Goal: Task Accomplishment & Management: Manage account settings

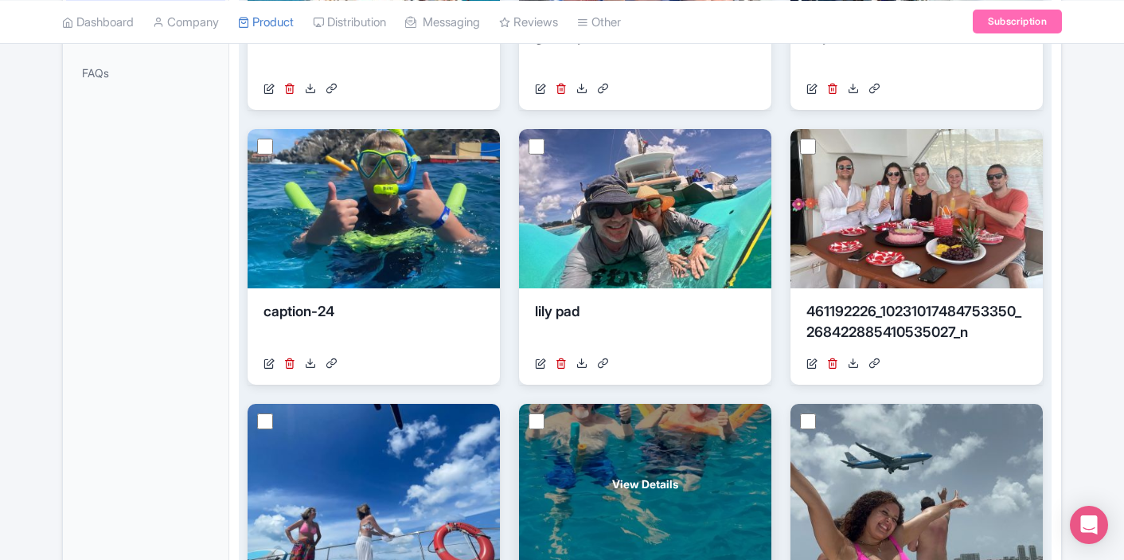
scroll to position [642, 0]
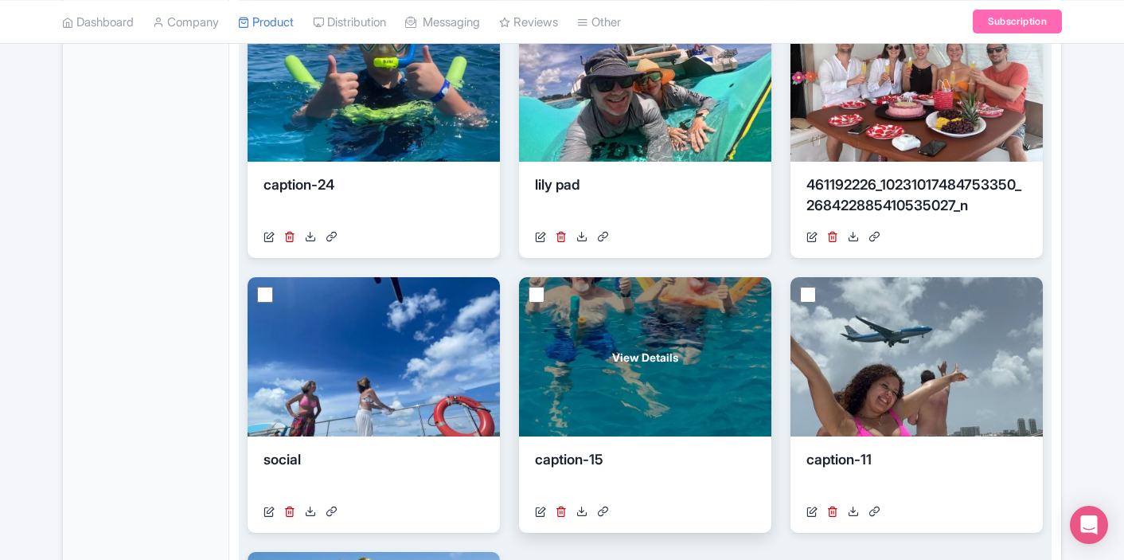
click at [666, 314] on div "View Details" at bounding box center [645, 356] width 252 height 159
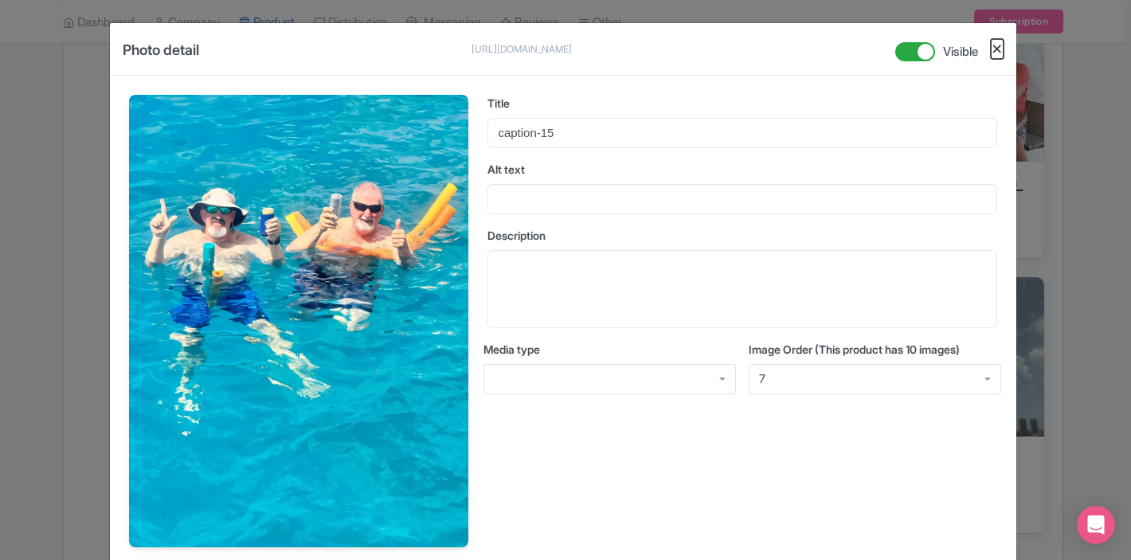
click at [996, 50] on button "Close" at bounding box center [996, 49] width 13 height 20
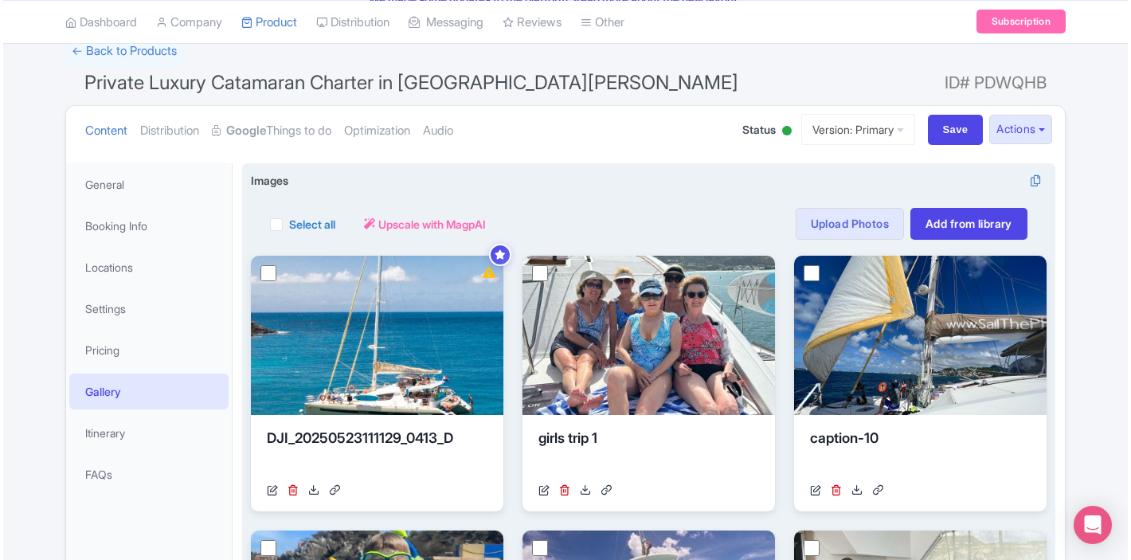
scroll to position [110, 0]
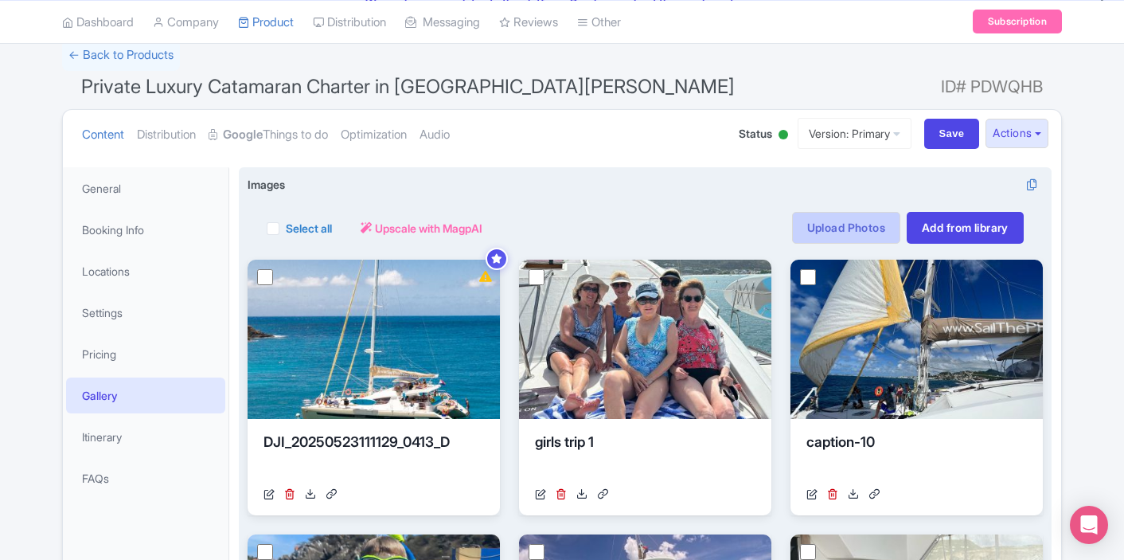
click at [856, 229] on link "Upload Photos" at bounding box center [846, 228] width 108 height 32
click at [856, 232] on link "Upload Photos" at bounding box center [846, 228] width 108 height 32
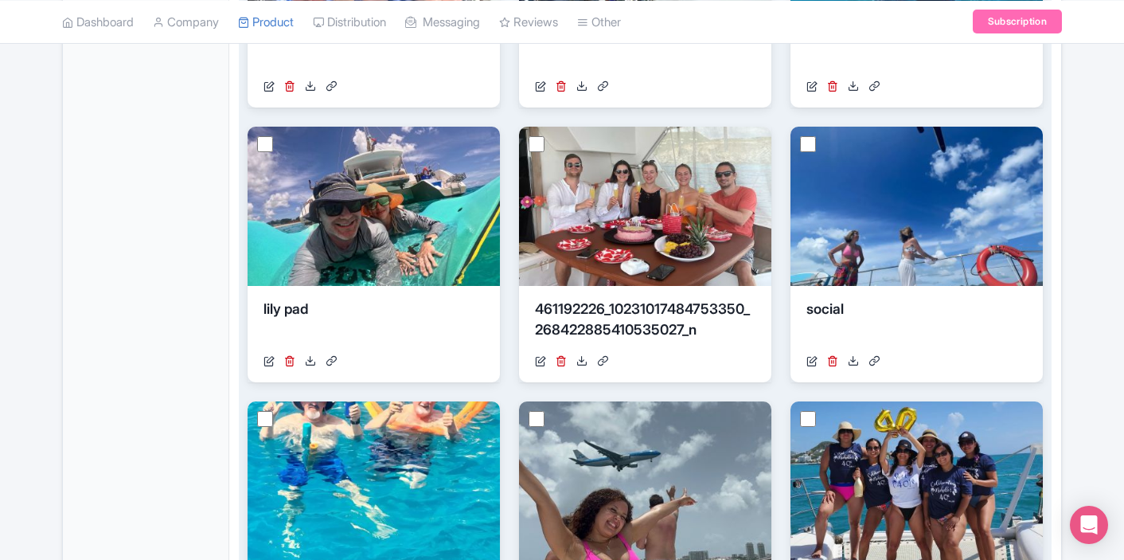
scroll to position [736, 0]
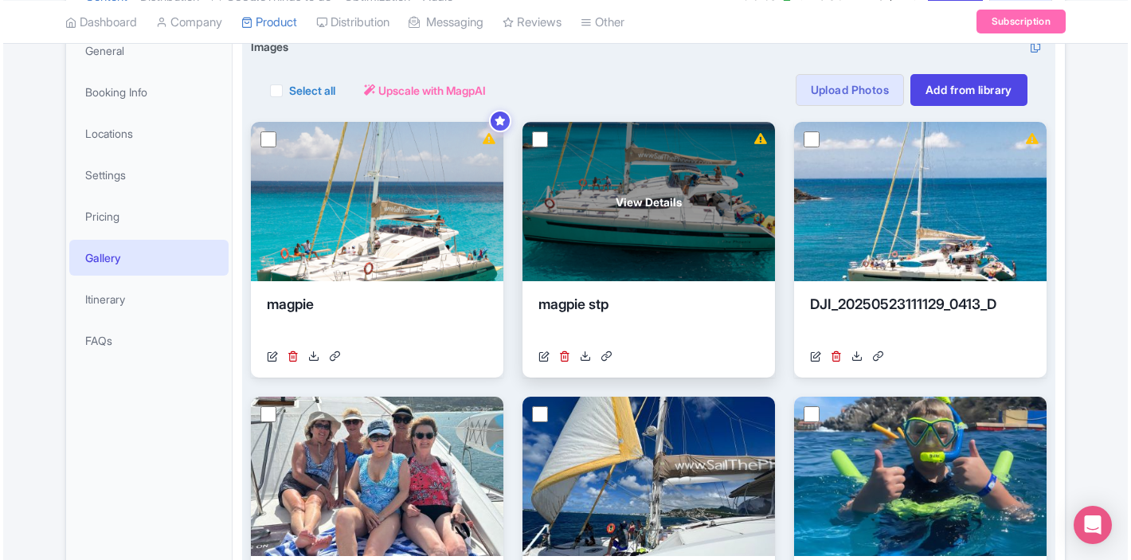
scroll to position [240, 0]
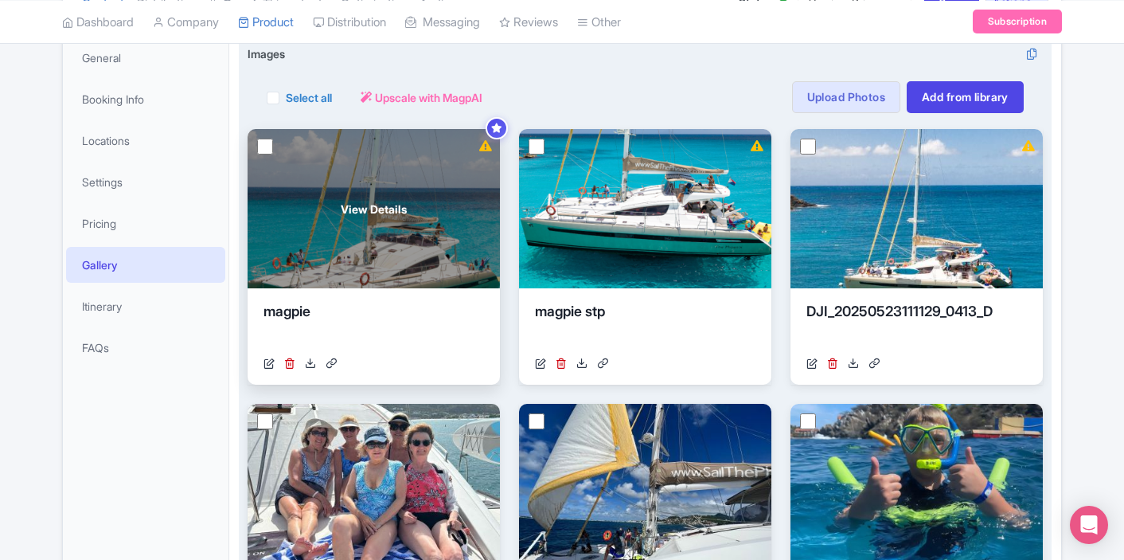
click at [265, 143] on input "checkbox" at bounding box center [265, 147] width 16 height 16
checkbox input "true"
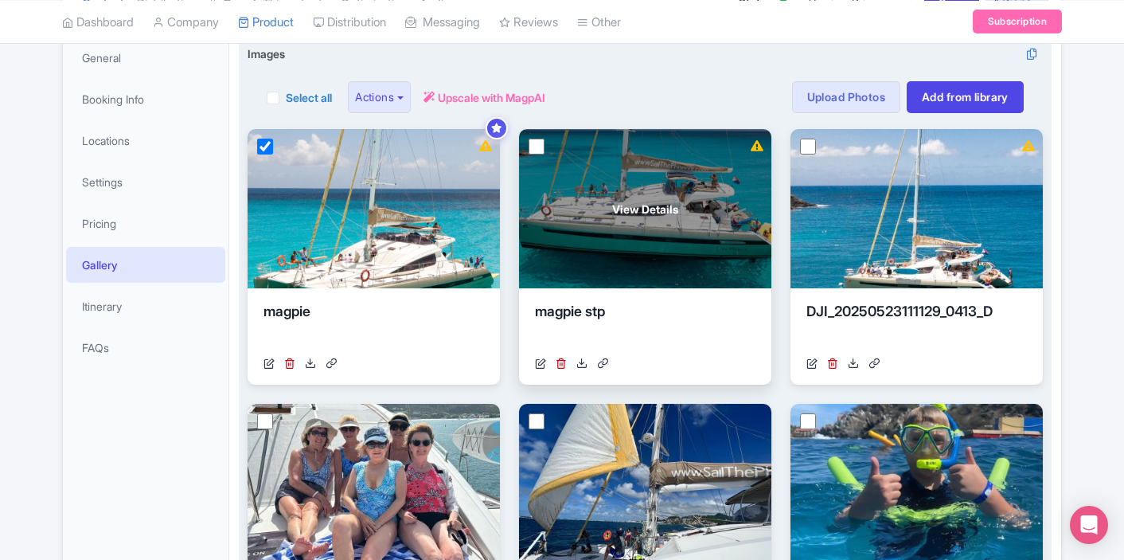
click at [542, 143] on input "checkbox" at bounding box center [537, 147] width 16 height 16
checkbox input "true"
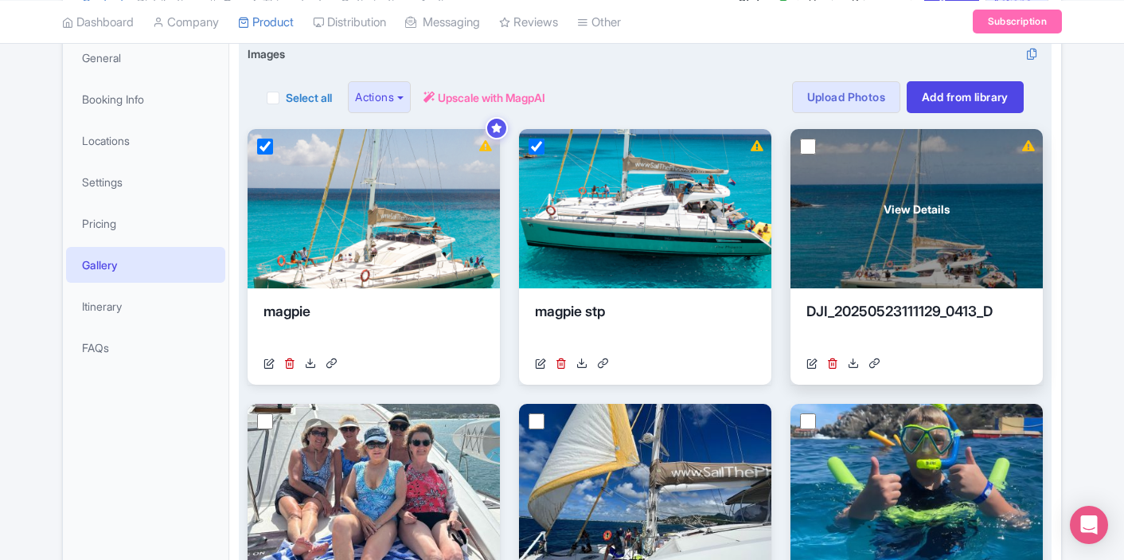
click at [810, 143] on input "checkbox" at bounding box center [808, 147] width 16 height 16
checkbox input "true"
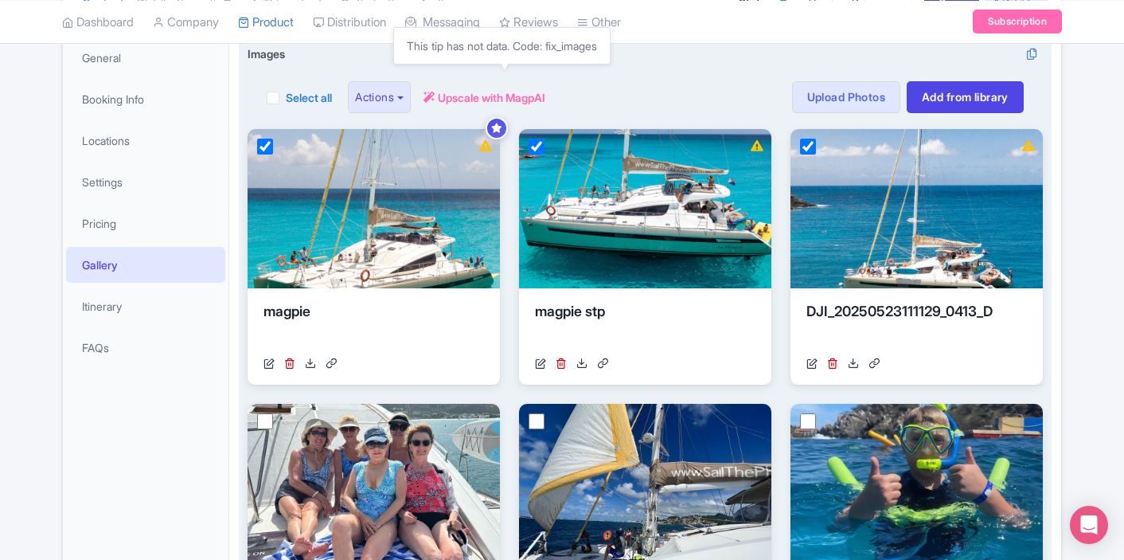
click at [525, 99] on span "Upscale with MagpAI" at bounding box center [491, 97] width 107 height 17
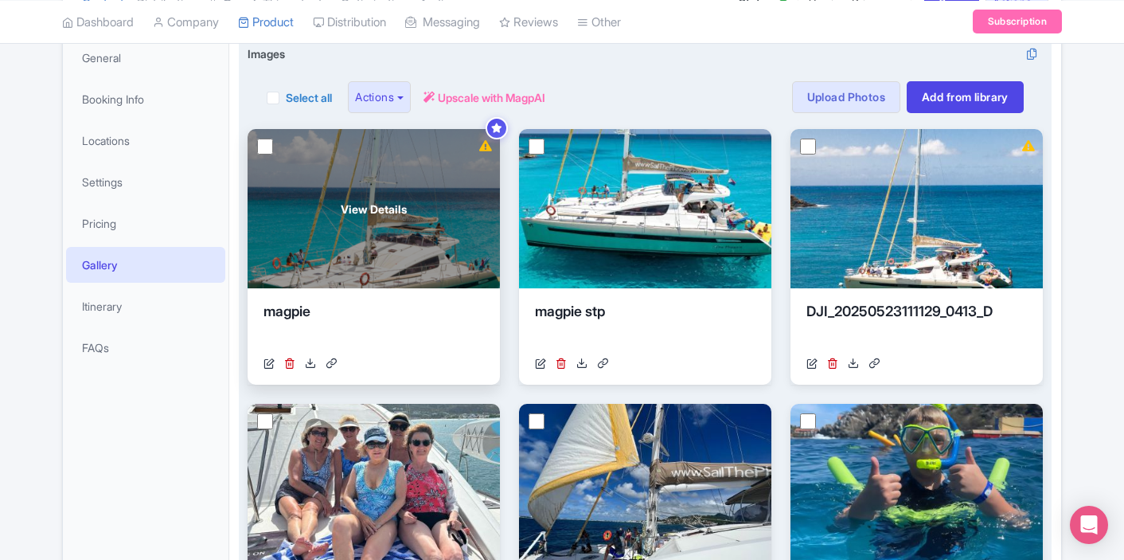
click at [403, 201] on span "View Details" at bounding box center [374, 209] width 66 height 17
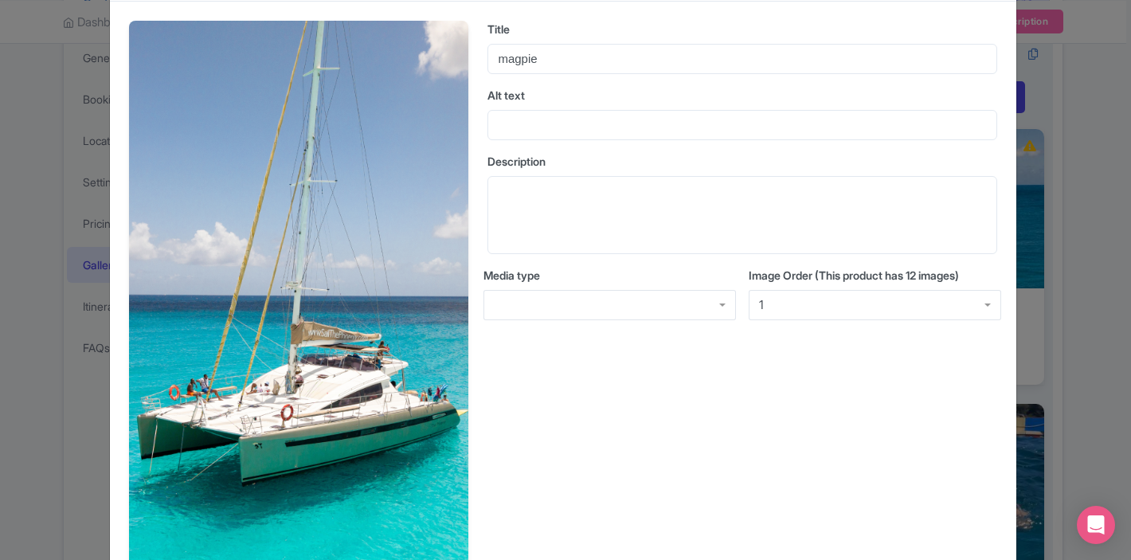
scroll to position [0, 0]
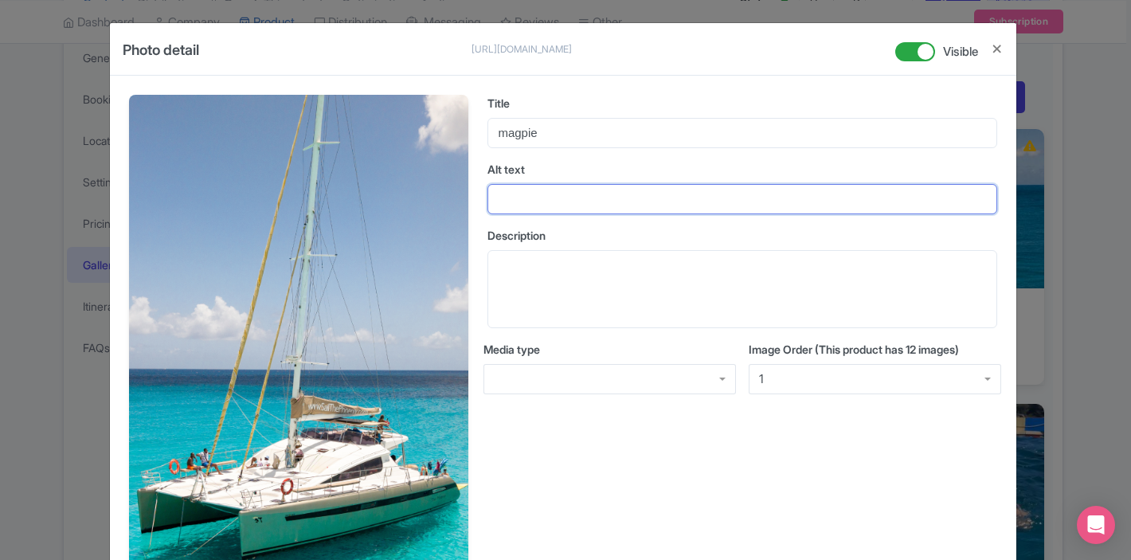
click at [553, 205] on input "Alt text" at bounding box center [742, 199] width 510 height 30
click at [560, 193] on input "Alt text" at bounding box center [742, 199] width 510 height 30
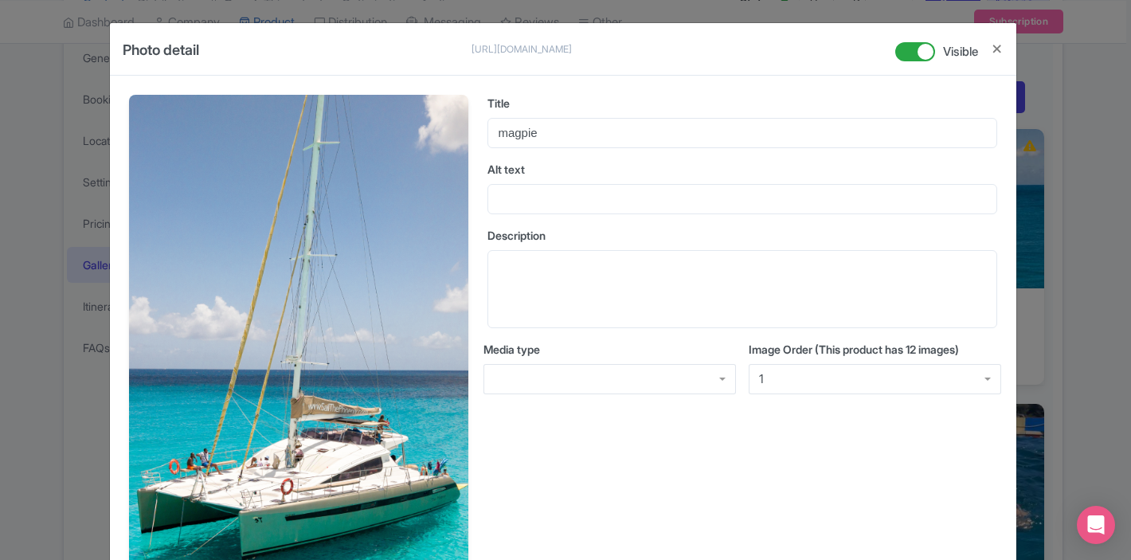
click at [588, 164] on label "Alt text" at bounding box center [742, 169] width 510 height 17
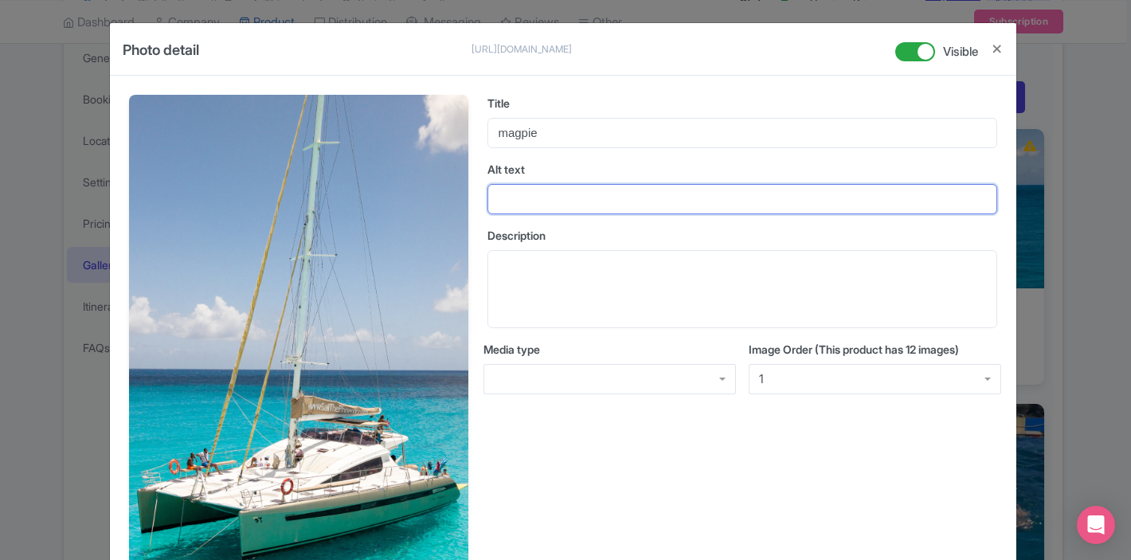
click at [588, 184] on input "Alt text" at bounding box center [742, 199] width 510 height 30
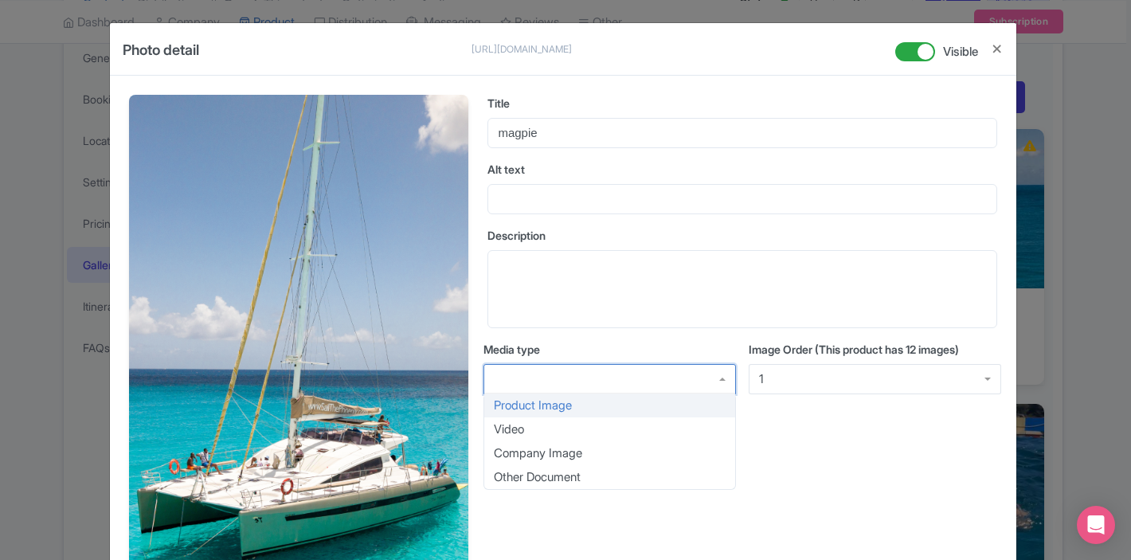
click at [510, 373] on div at bounding box center [609, 379] width 252 height 30
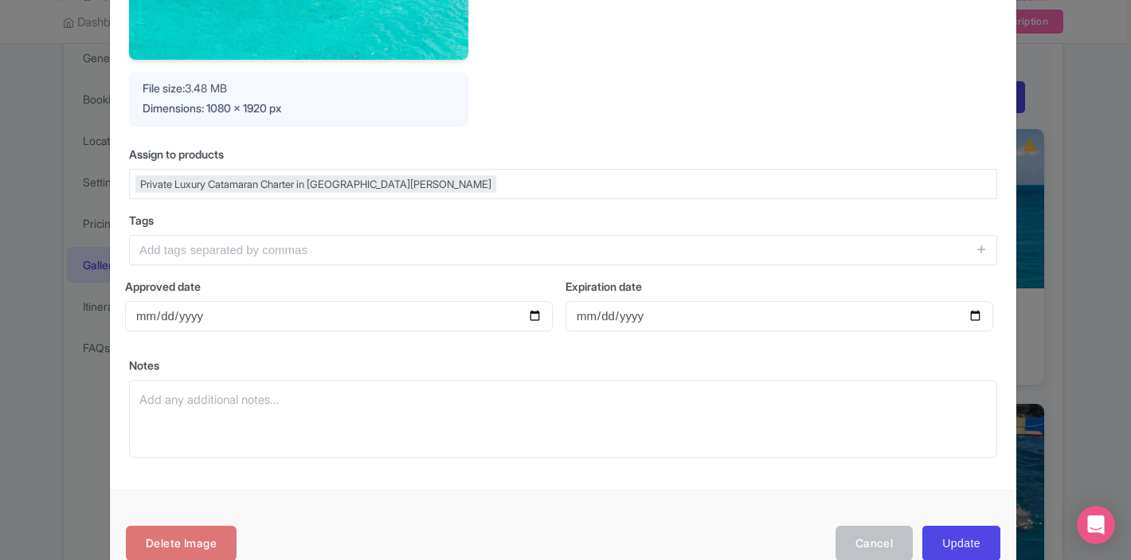
scroll to position [639, 0]
click at [400, 191] on div "Private Luxury Catamaran Charter in [GEOGRAPHIC_DATA][PERSON_NAME]" at bounding box center [563, 183] width 868 height 30
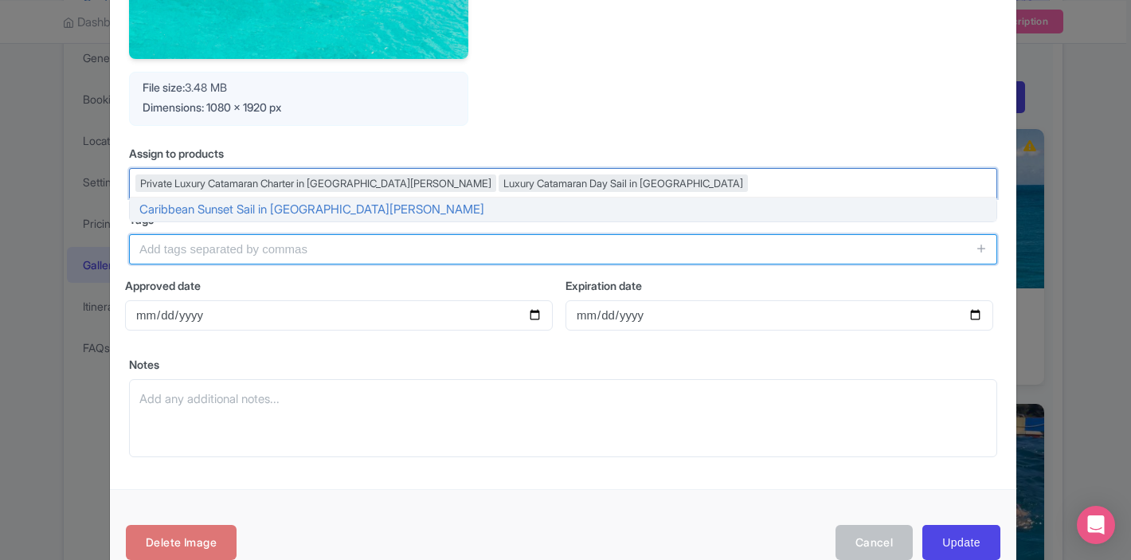
click at [325, 245] on input "text" at bounding box center [563, 249] width 868 height 30
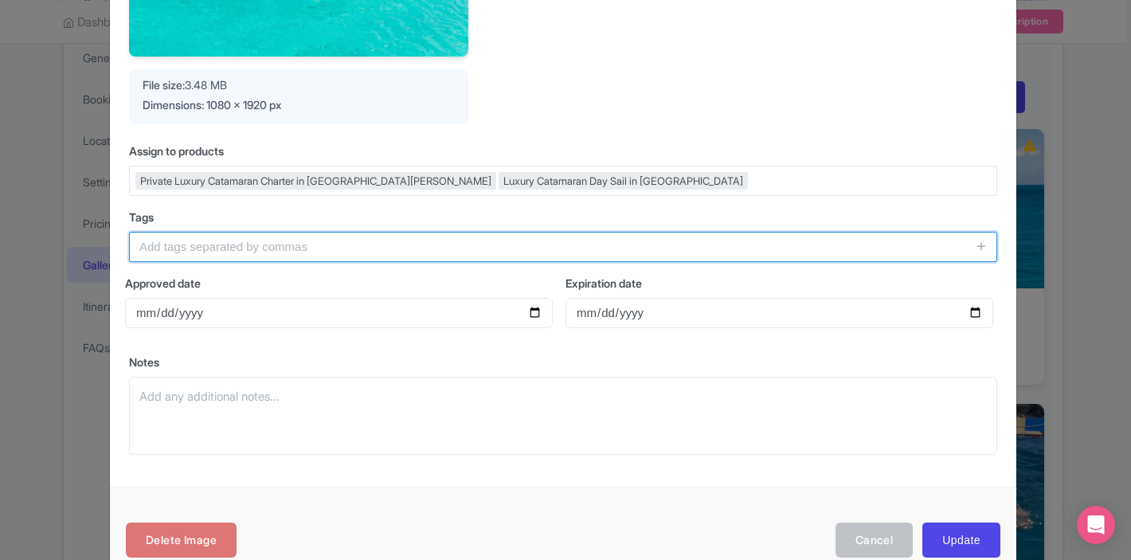
scroll to position [678, 0]
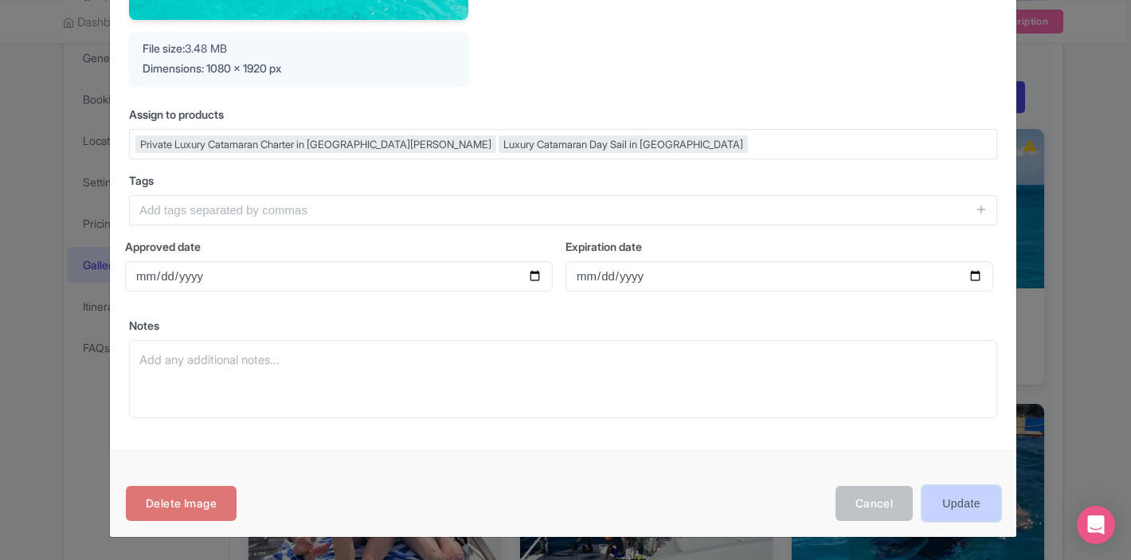
click at [945, 496] on input "Update" at bounding box center [961, 504] width 78 height 36
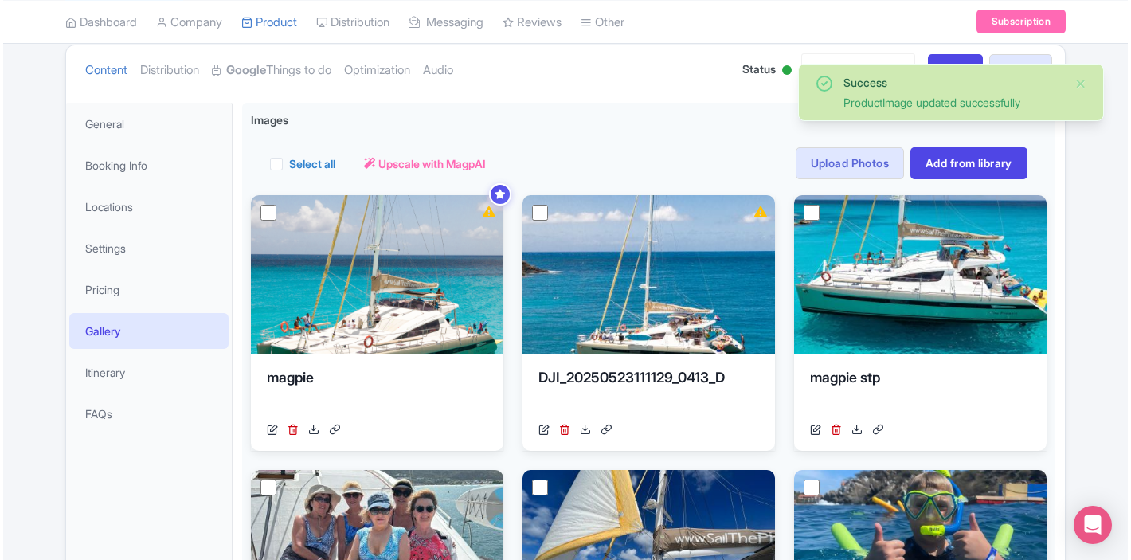
scroll to position [181, 0]
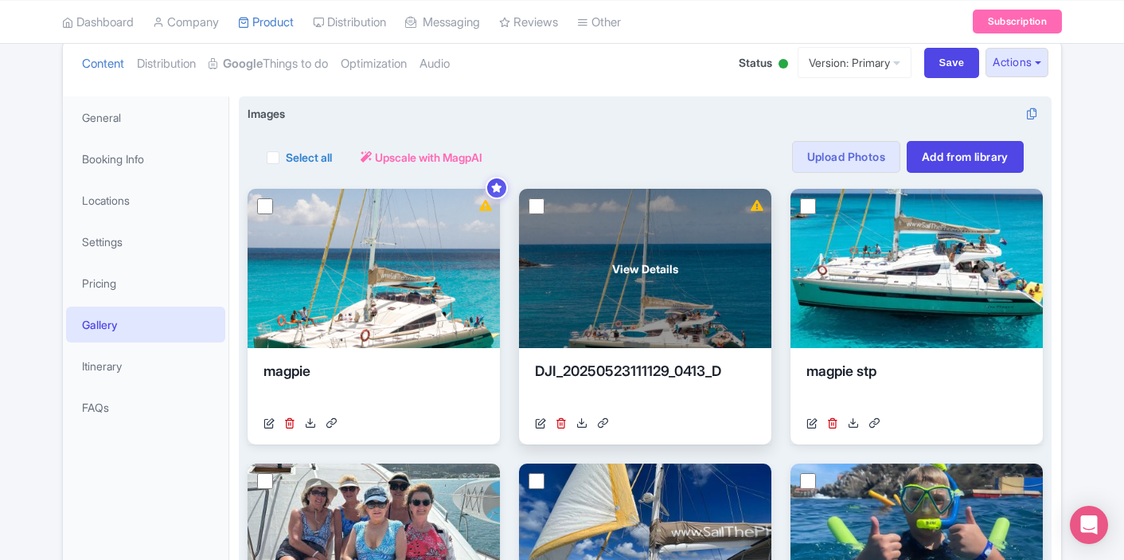
click at [647, 279] on div "View Details" at bounding box center [645, 268] width 252 height 159
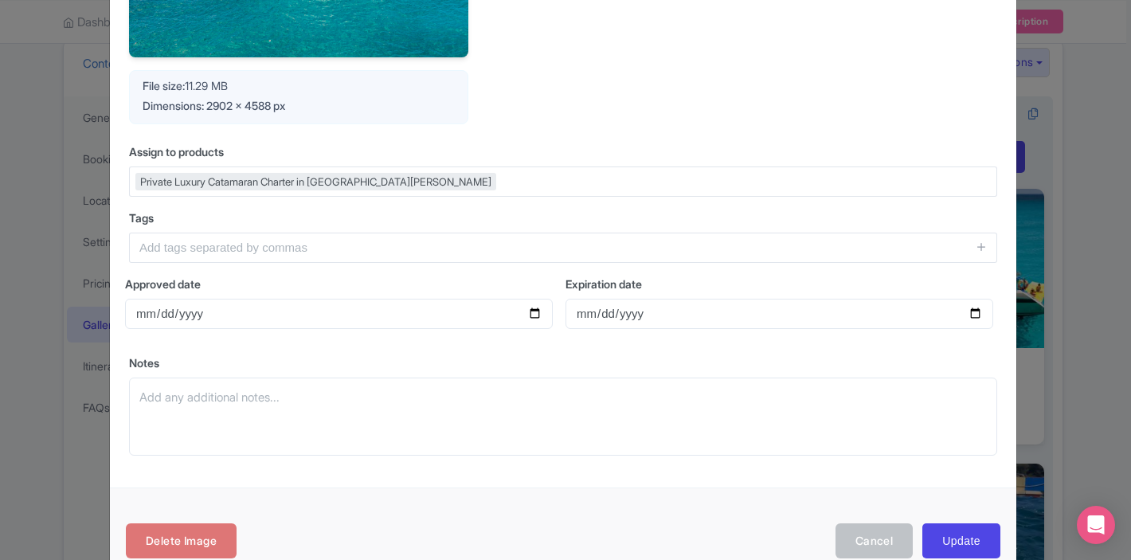
scroll to position [611, 0]
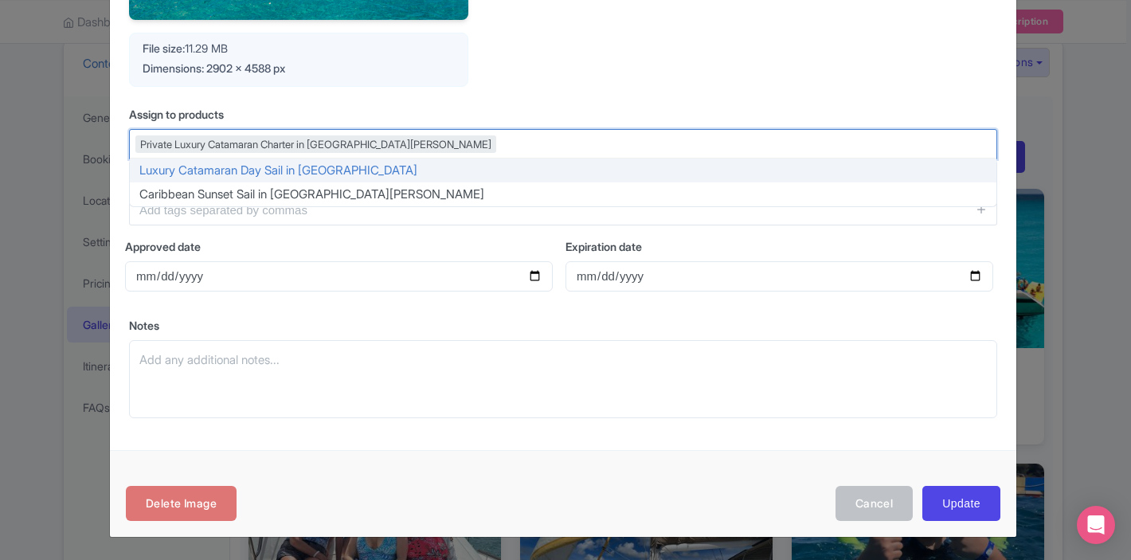
click at [533, 151] on div "Private Luxury Catamaran Charter in [GEOGRAPHIC_DATA][PERSON_NAME]" at bounding box center [563, 144] width 868 height 30
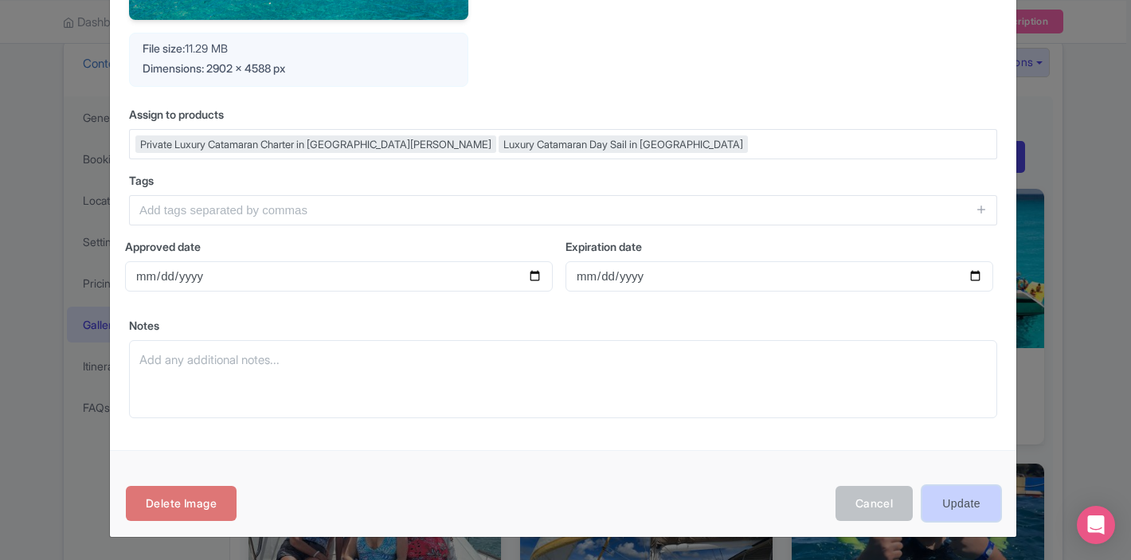
click at [931, 488] on input "Update" at bounding box center [961, 504] width 78 height 36
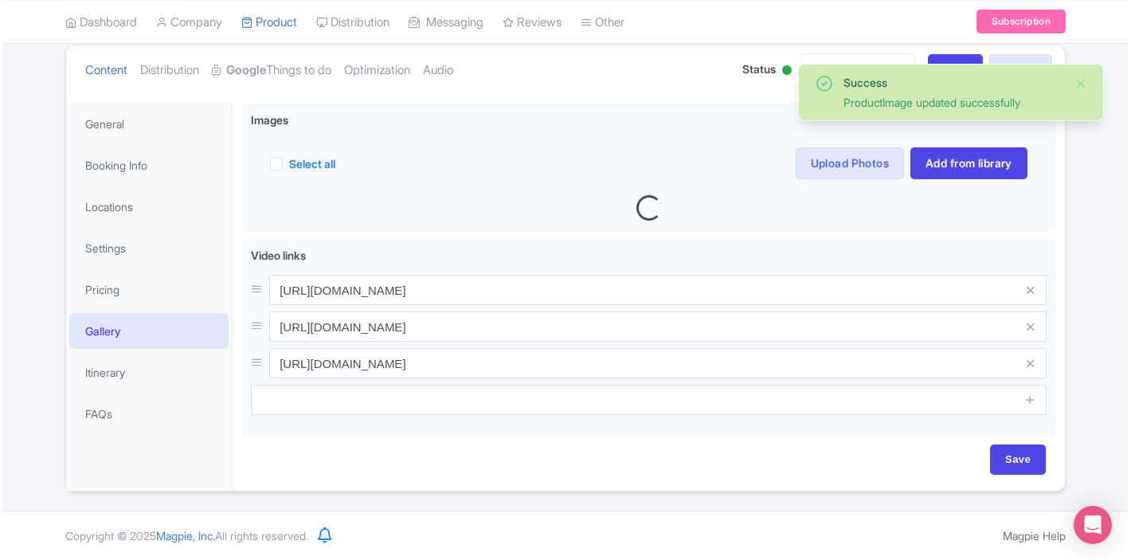
scroll to position [181, 0]
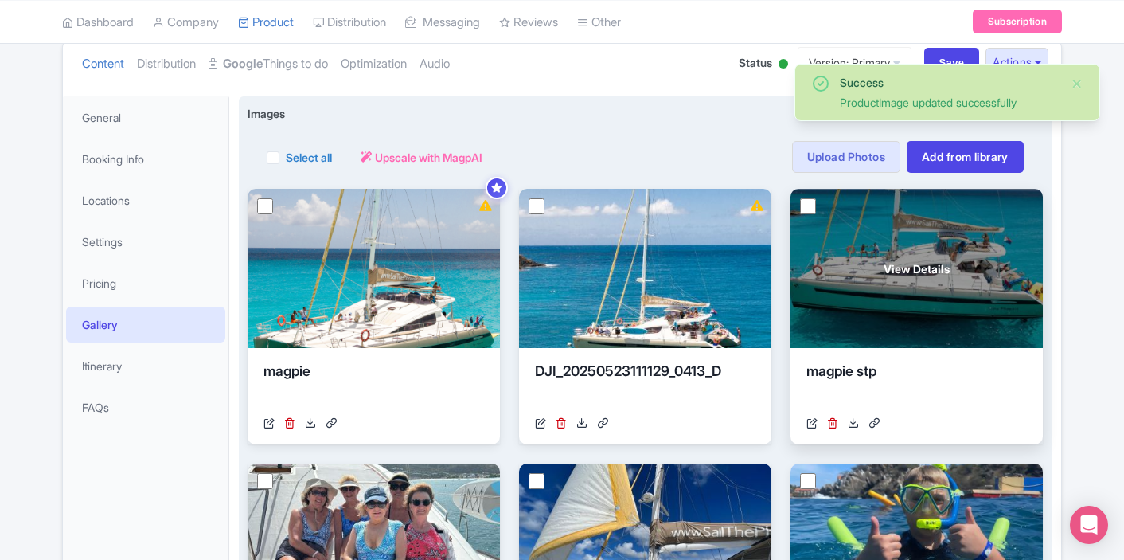
click at [893, 296] on div "View Details" at bounding box center [917, 268] width 252 height 159
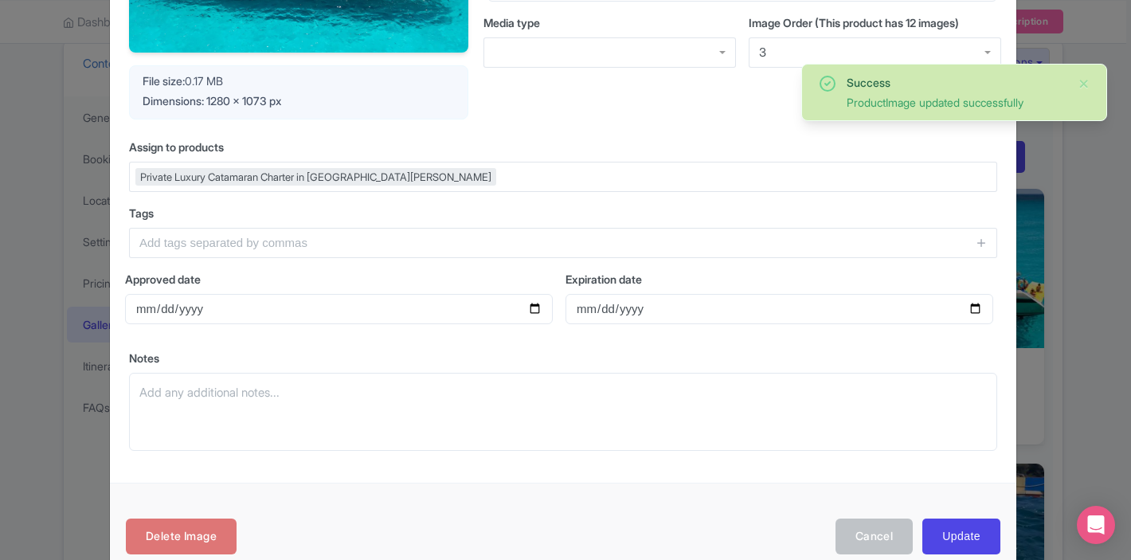
scroll to position [359, 0]
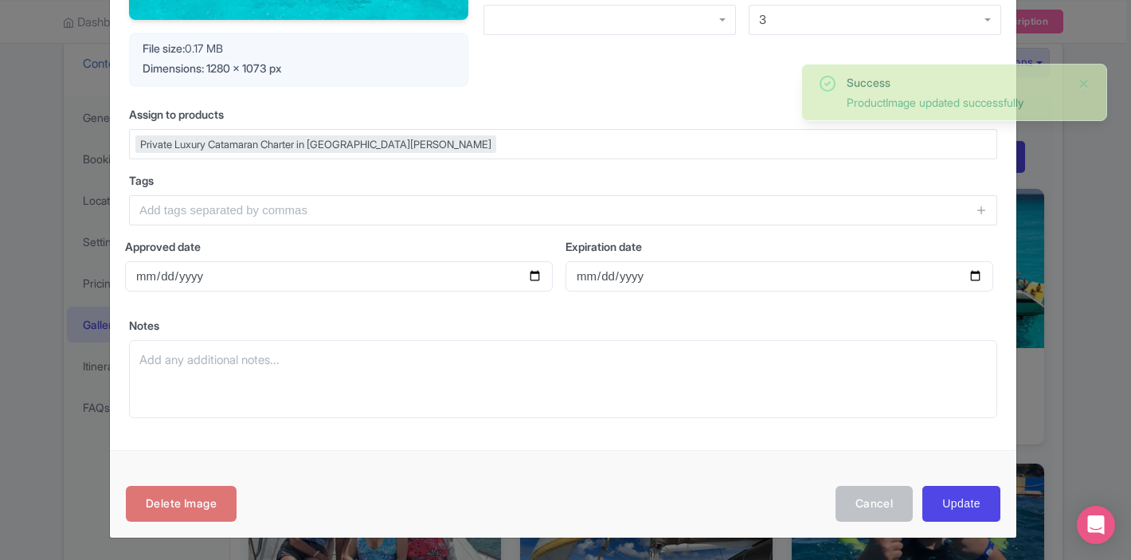
click at [518, 143] on div "Private Luxury Catamaran Charter in [GEOGRAPHIC_DATA][PERSON_NAME]" at bounding box center [563, 144] width 868 height 30
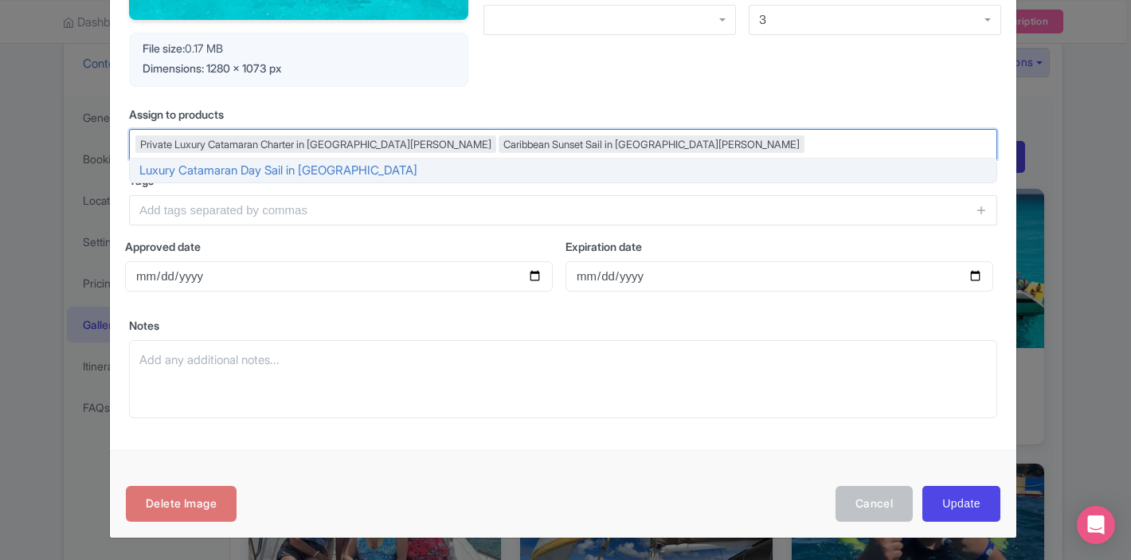
click at [529, 144] on div "Caribbean Sunset Sail in St. Maarten" at bounding box center [651, 144] width 306 height 18
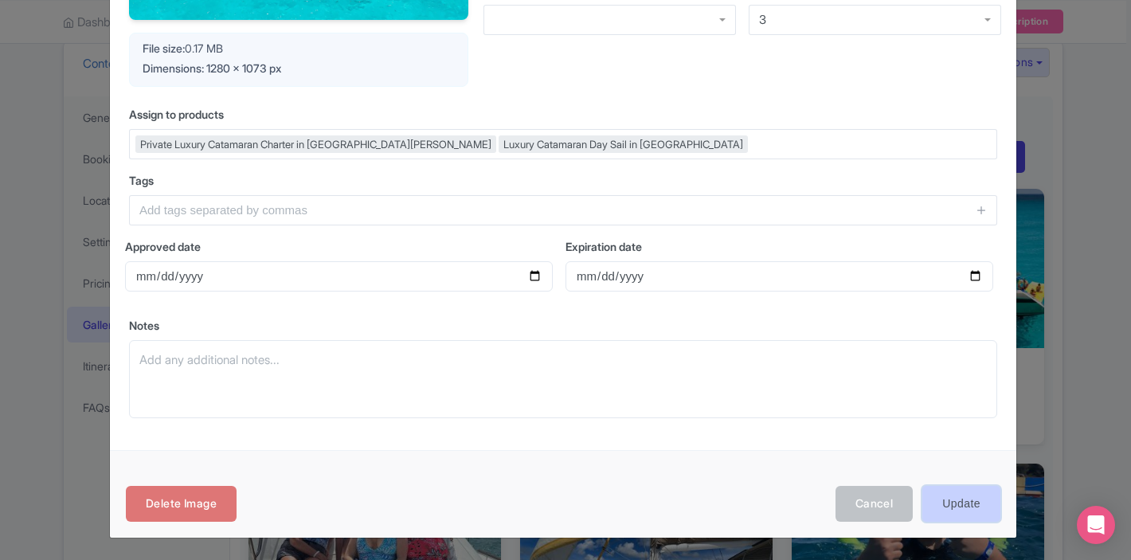
click at [947, 508] on input "Update" at bounding box center [961, 504] width 78 height 36
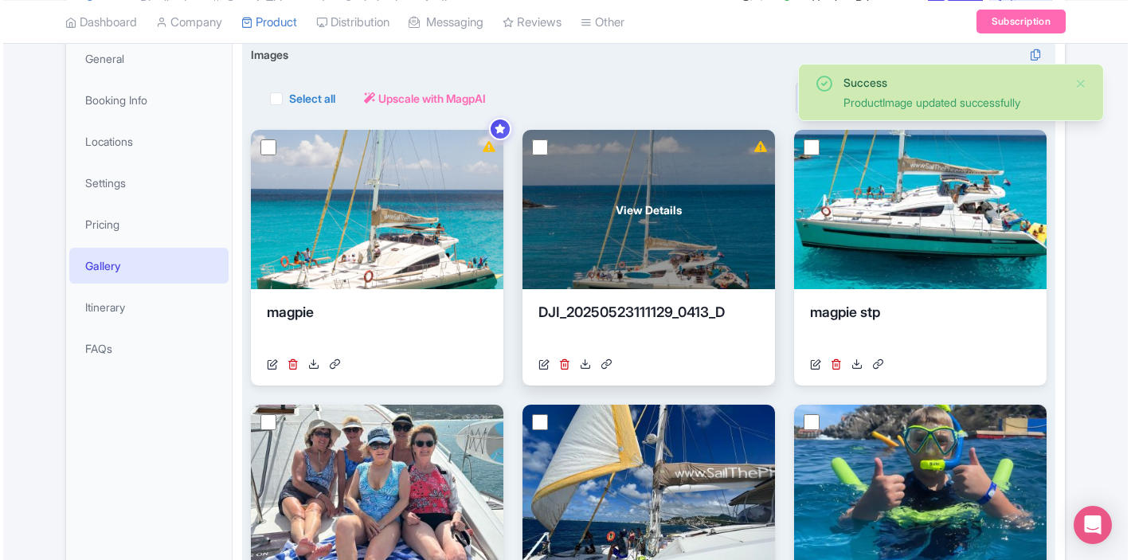
scroll to position [350, 0]
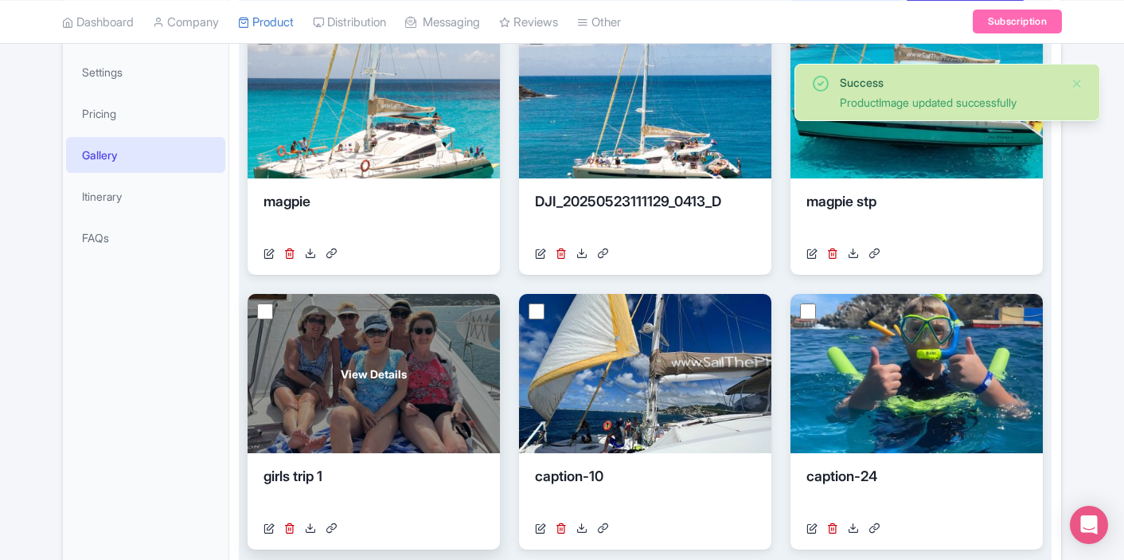
click at [380, 356] on div "View Details" at bounding box center [374, 373] width 252 height 159
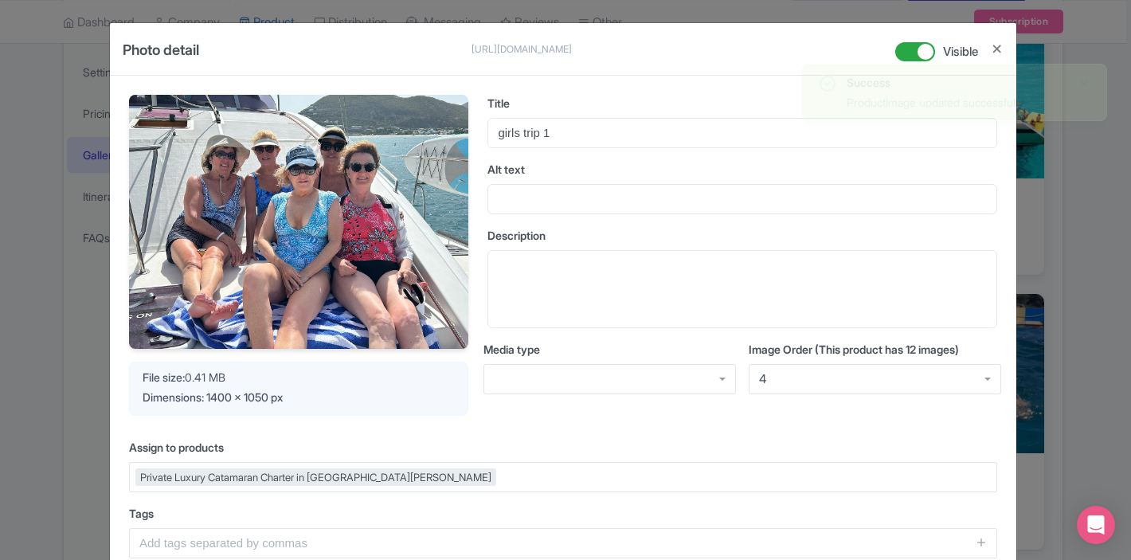
click at [510, 479] on div "Private Luxury Catamaran Charter in [GEOGRAPHIC_DATA][PERSON_NAME]" at bounding box center [563, 477] width 868 height 30
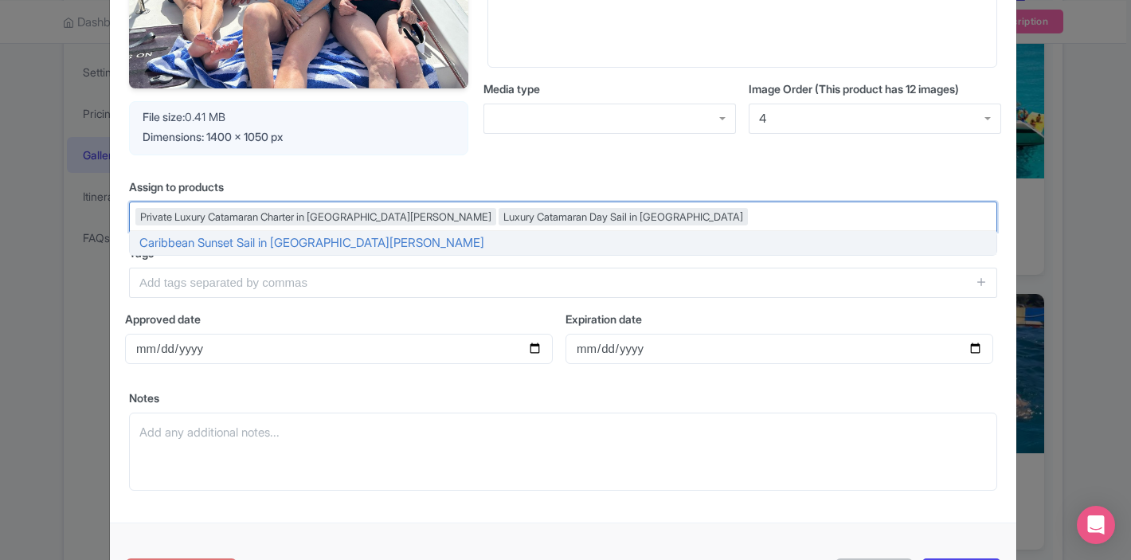
scroll to position [333, 0]
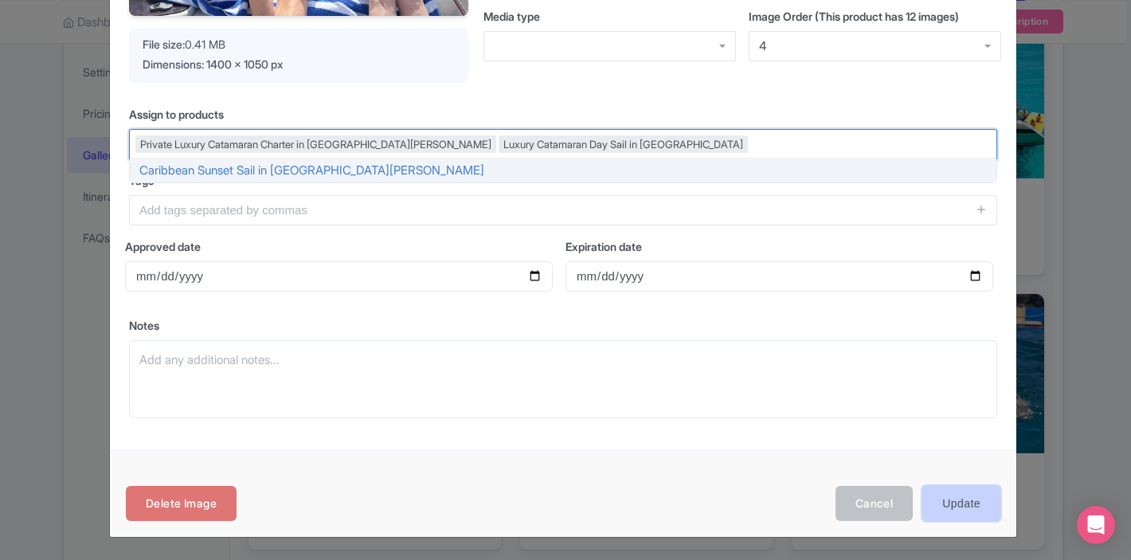
click at [962, 509] on input "Update" at bounding box center [961, 504] width 78 height 36
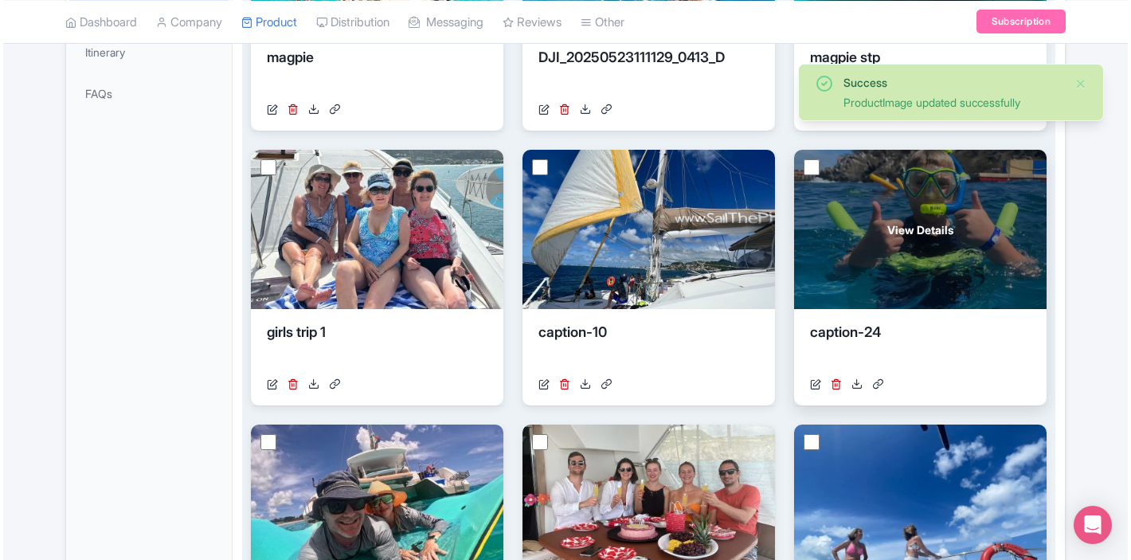
scroll to position [496, 0]
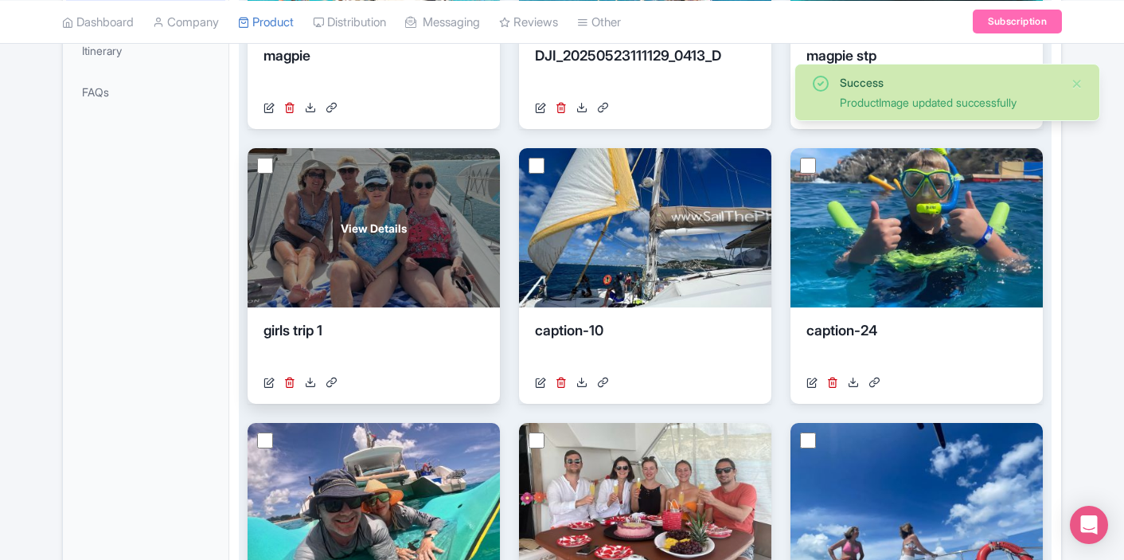
click at [416, 250] on div "View Details" at bounding box center [374, 227] width 252 height 159
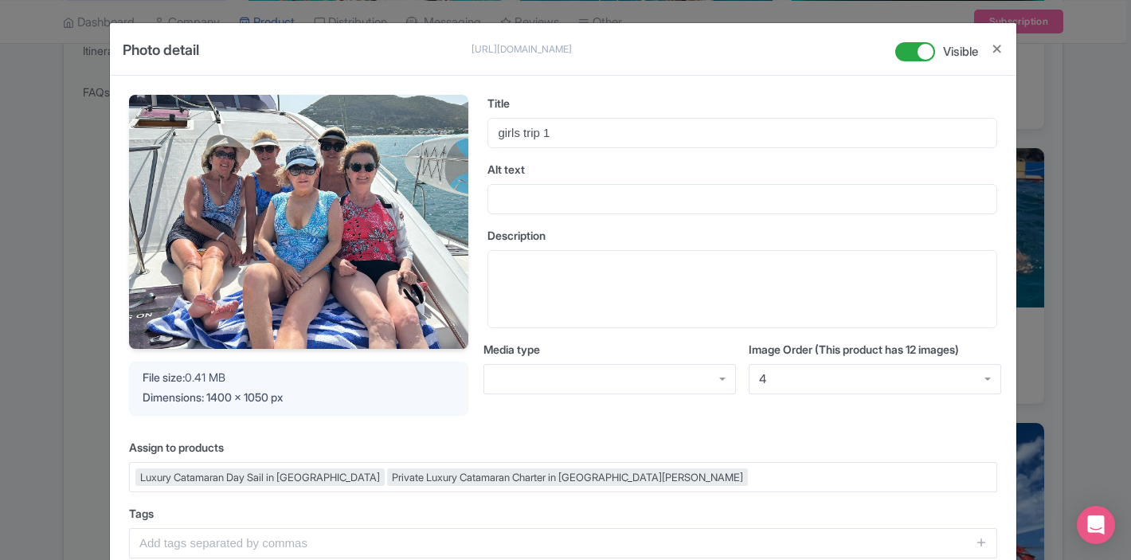
click at [615, 467] on div "Luxury Catamaran Day Sail in Sint Maarten Private Luxury Catamaran Charter in S…" at bounding box center [563, 477] width 868 height 30
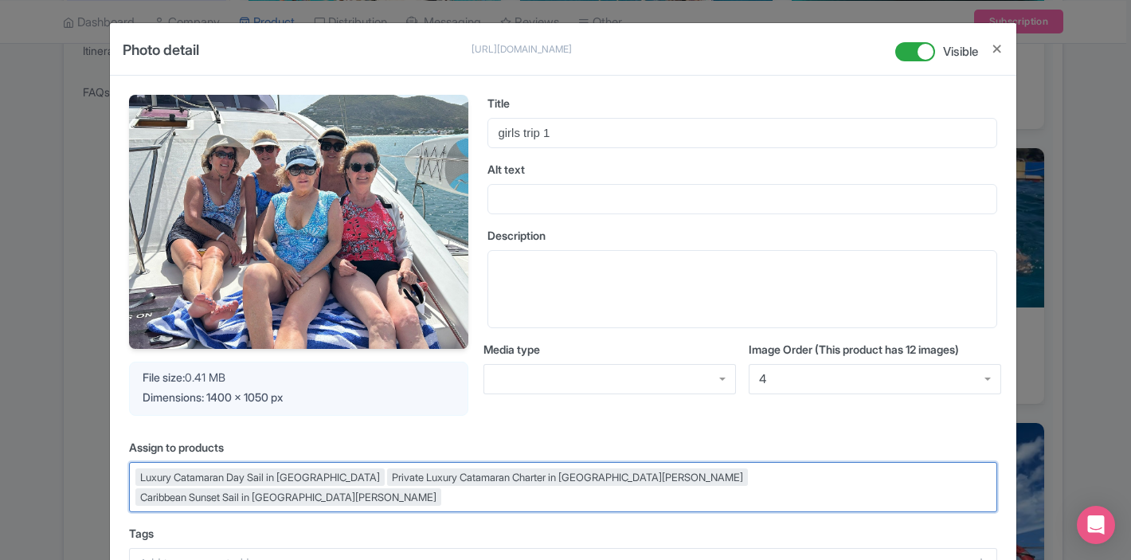
scroll to position [333, 0]
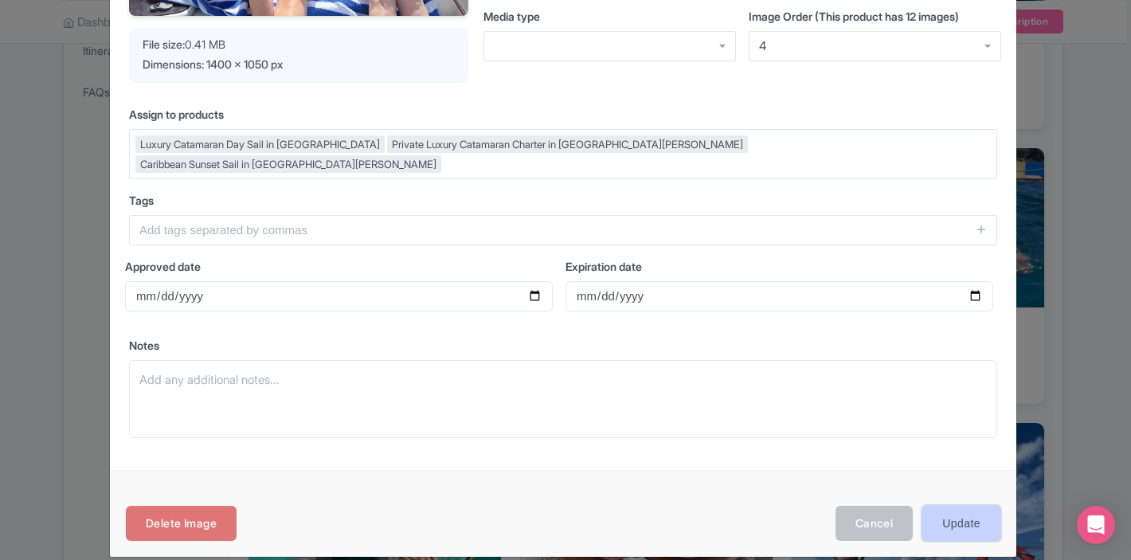
click at [951, 506] on input "Update" at bounding box center [961, 524] width 78 height 36
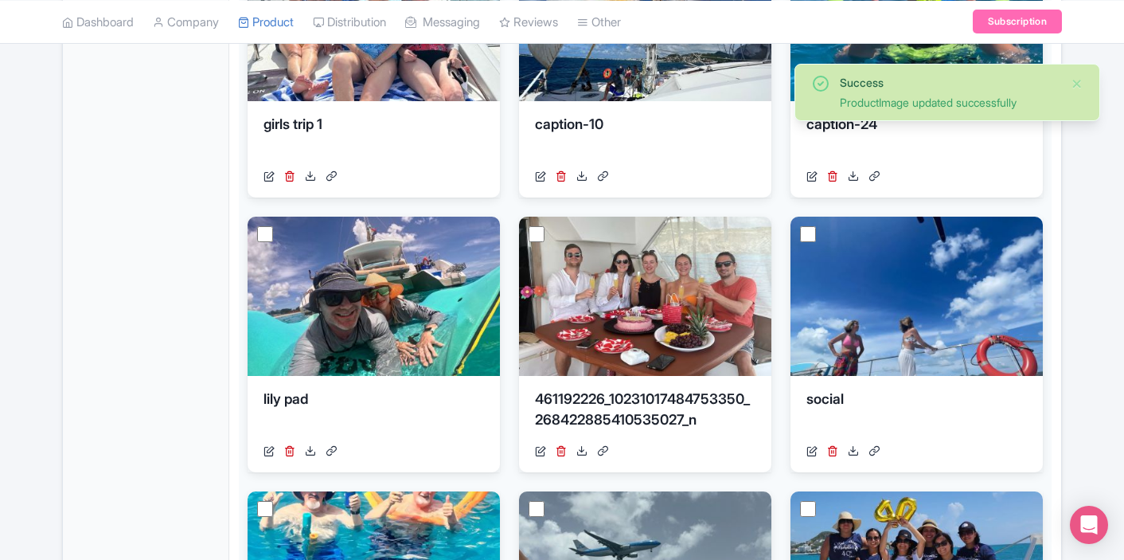
scroll to position [669, 0]
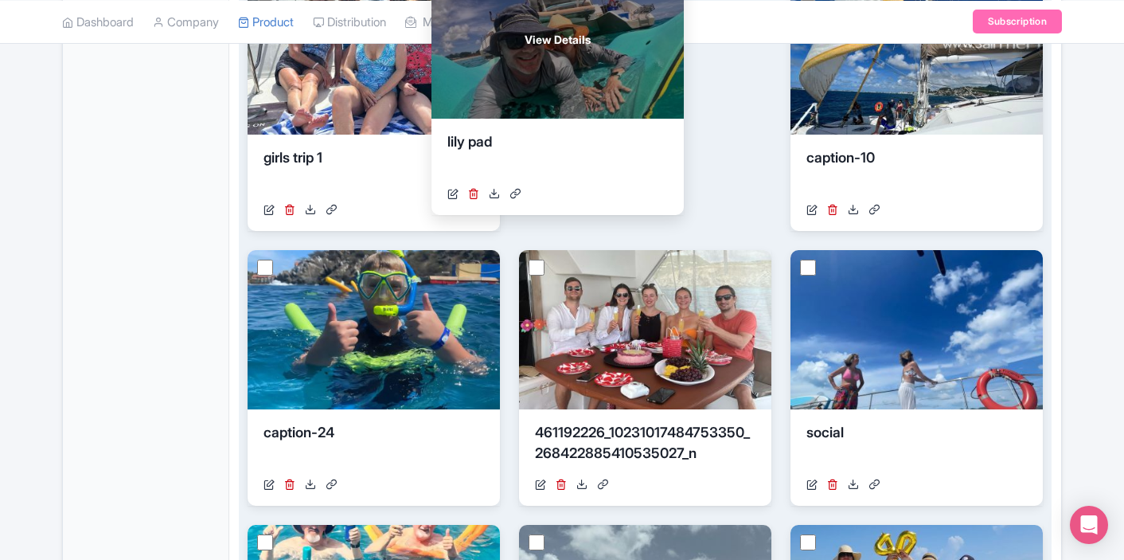
drag, startPoint x: 442, startPoint y: 346, endPoint x: 647, endPoint y: 69, distance: 344.4
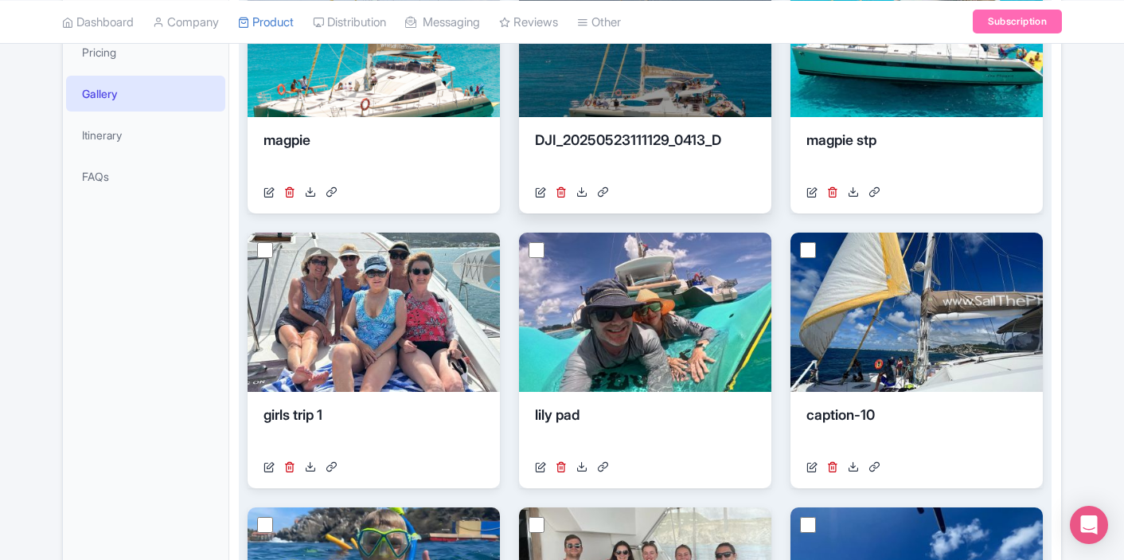
scroll to position [360, 0]
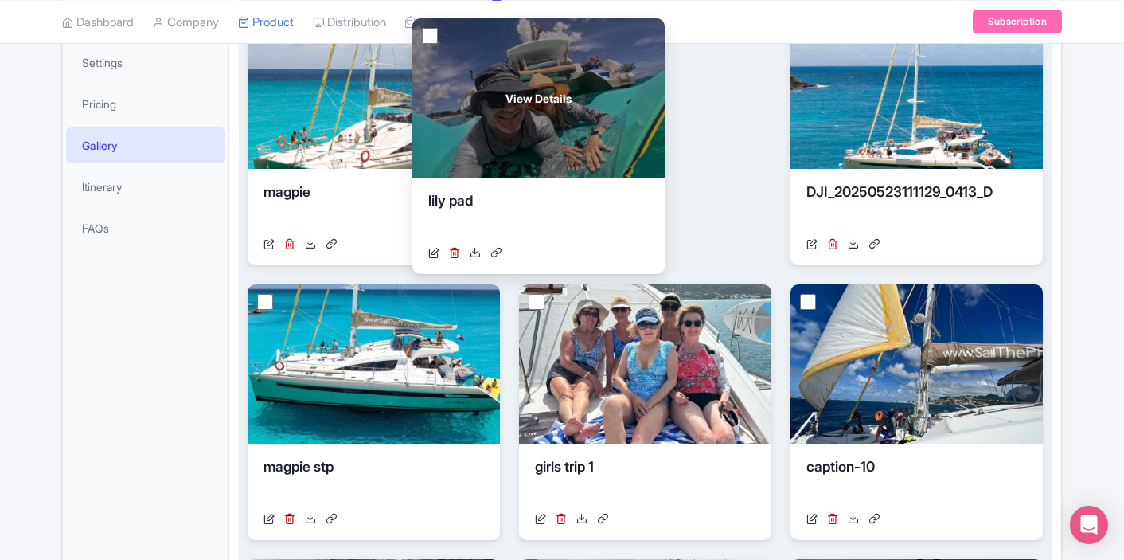
drag, startPoint x: 625, startPoint y: 364, endPoint x: 518, endPoint y: 99, distance: 285.8
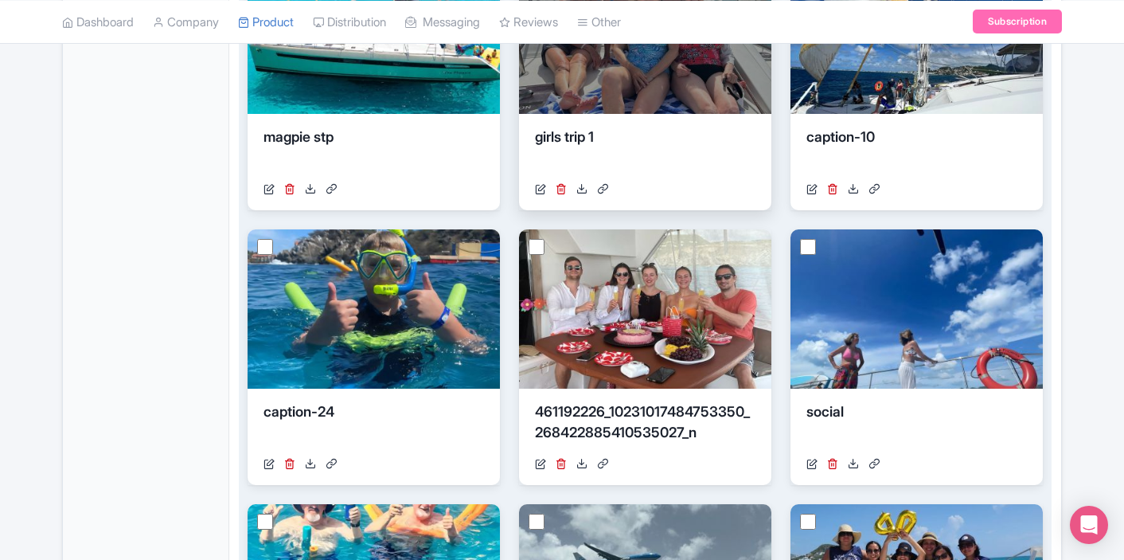
scroll to position [691, 0]
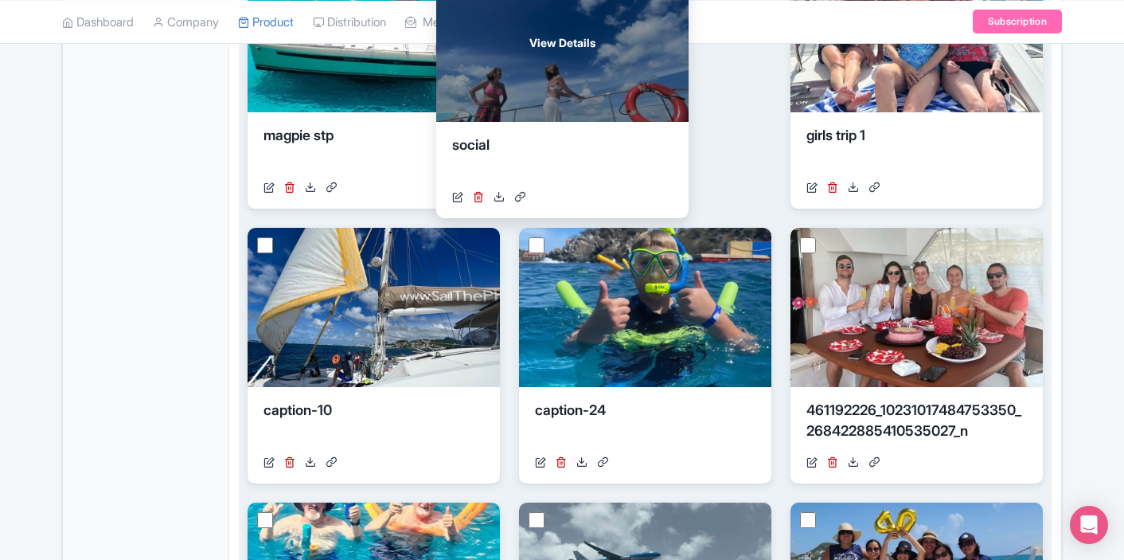
drag, startPoint x: 875, startPoint y: 327, endPoint x: 522, endPoint y: 72, distance: 435.8
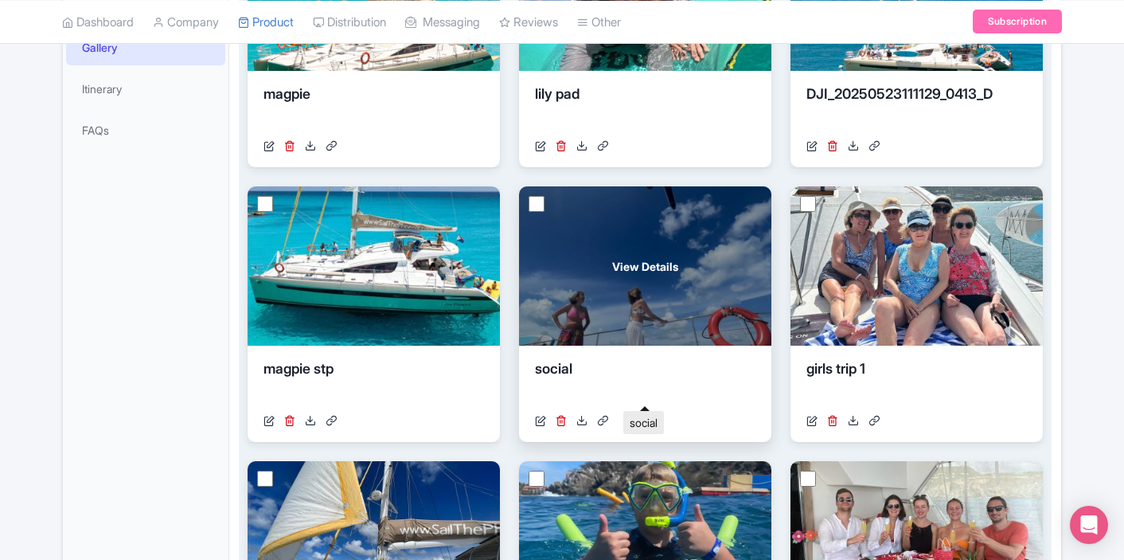
scroll to position [465, 0]
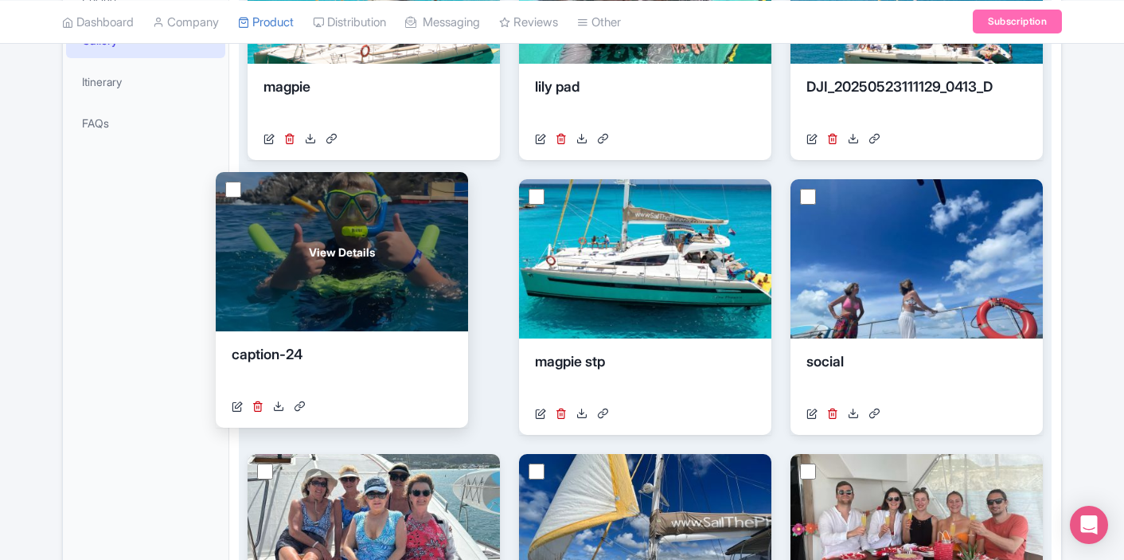
drag, startPoint x: 682, startPoint y: 505, endPoint x: 377, endPoint y: 224, distance: 414.1
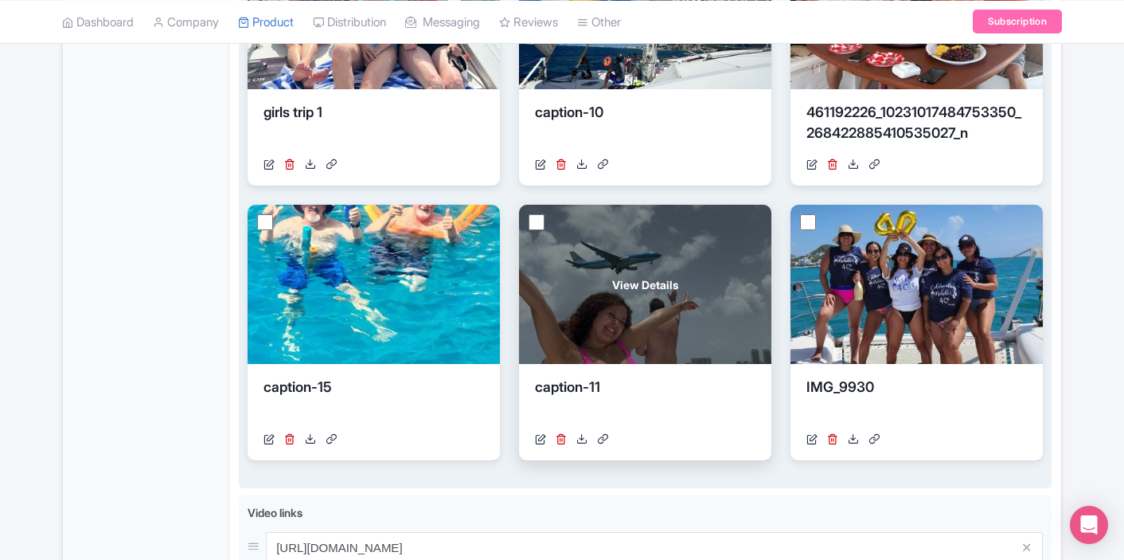
scroll to position [986, 0]
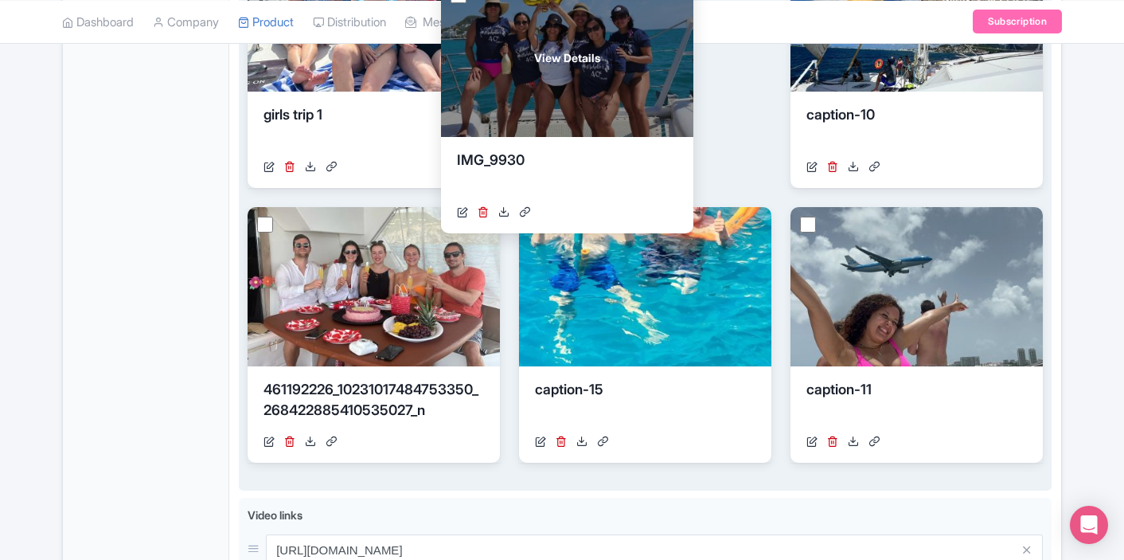
drag, startPoint x: 925, startPoint y: 289, endPoint x: 576, endPoint y: 59, distance: 418.5
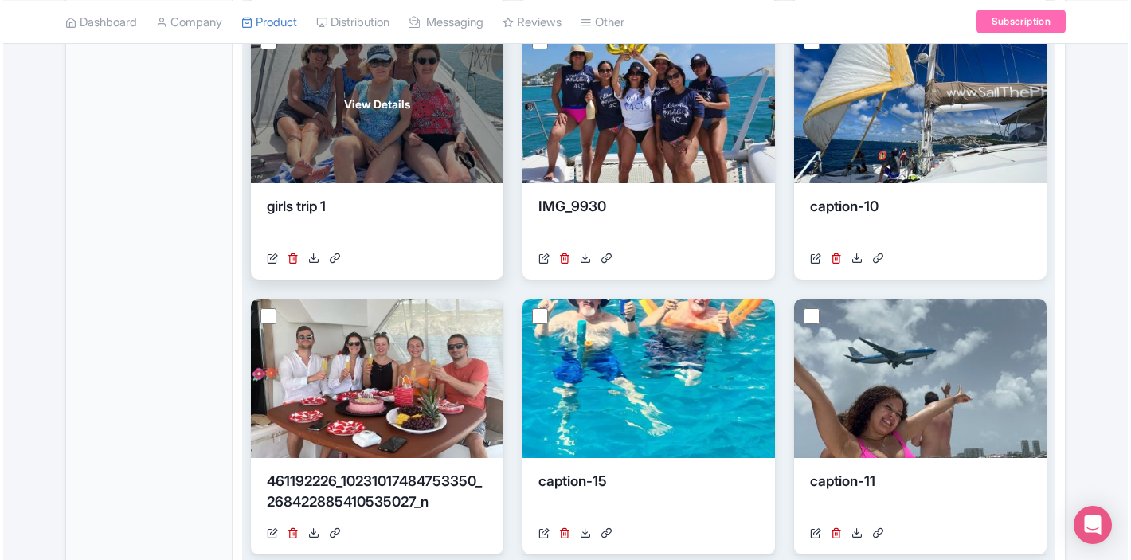
scroll to position [965, 0]
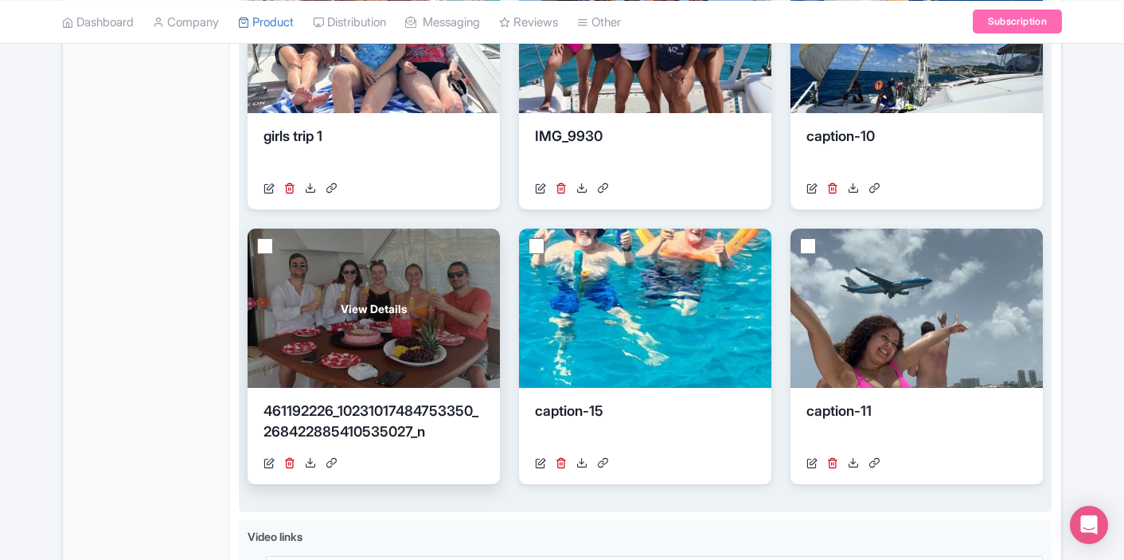
click at [408, 322] on div "View Details" at bounding box center [374, 308] width 252 height 159
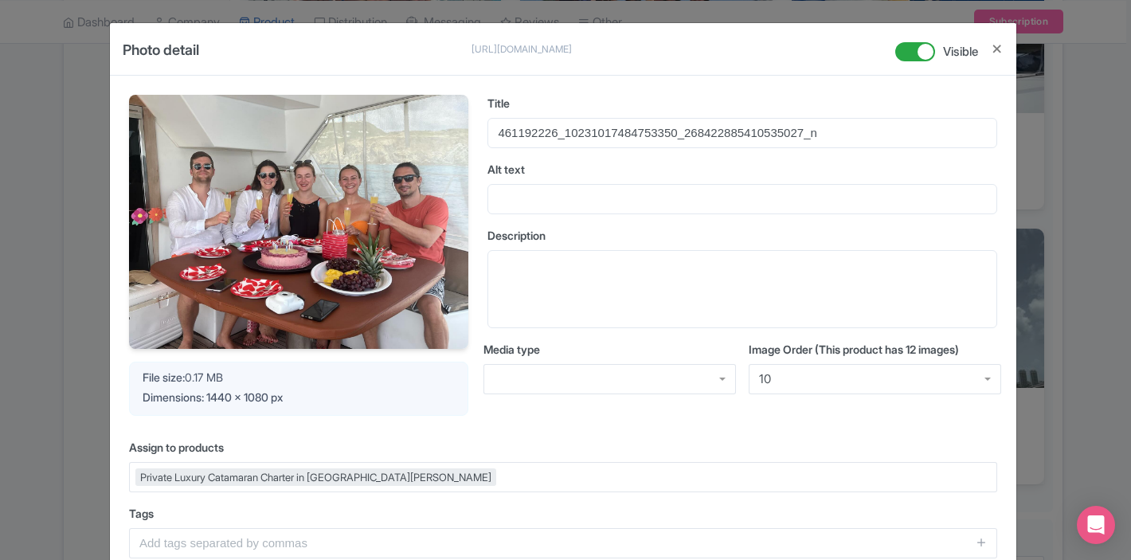
click at [1104, 142] on div "Photo detail https://res.cloudinary.com/hfyvkoyi1/image/upload/v1757583632/4611…" at bounding box center [565, 280] width 1131 height 560
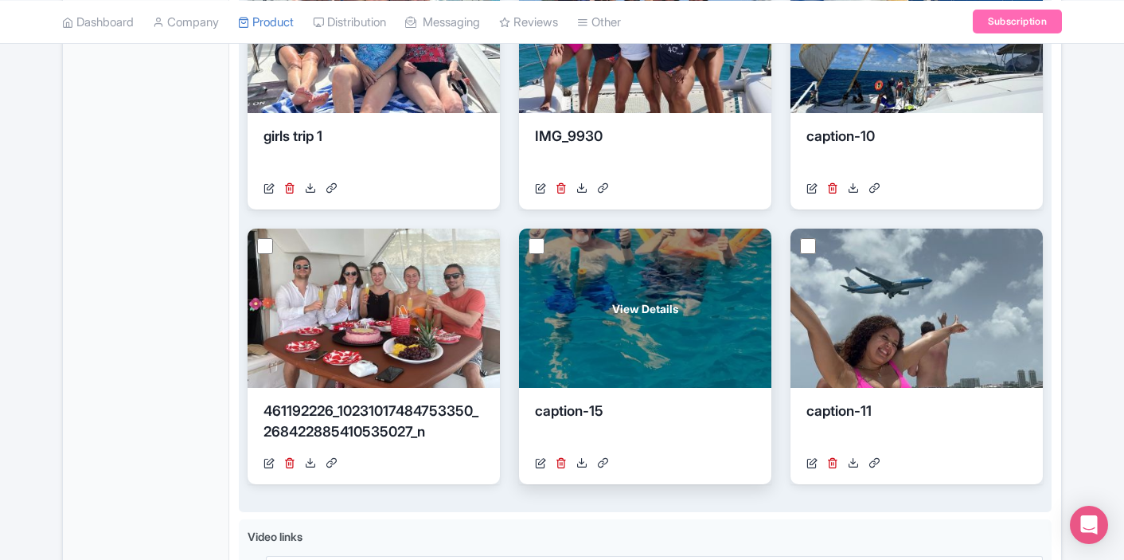
click at [660, 294] on div "View Details" at bounding box center [645, 308] width 252 height 159
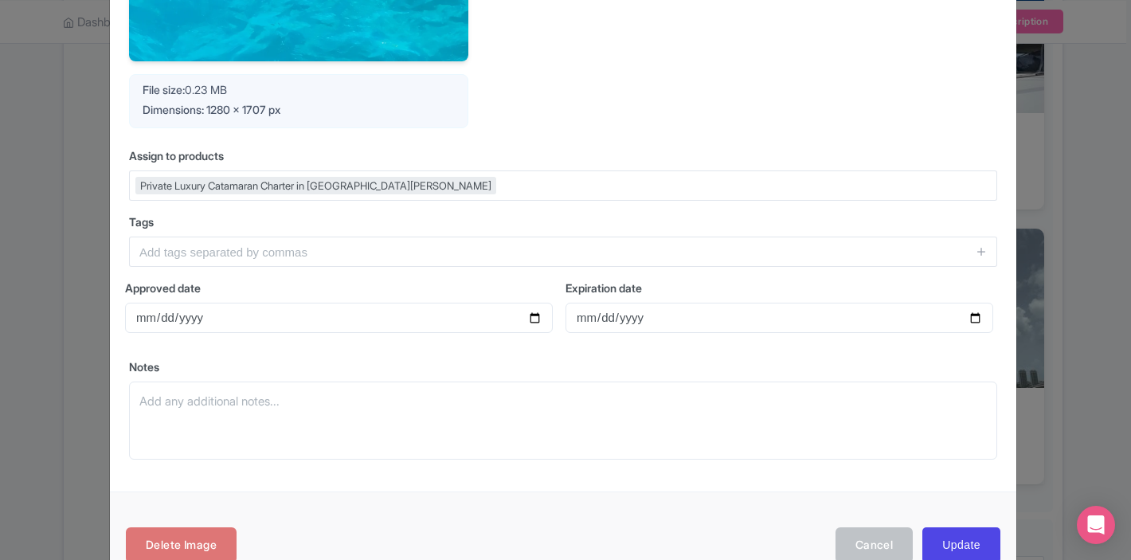
scroll to position [528, 0]
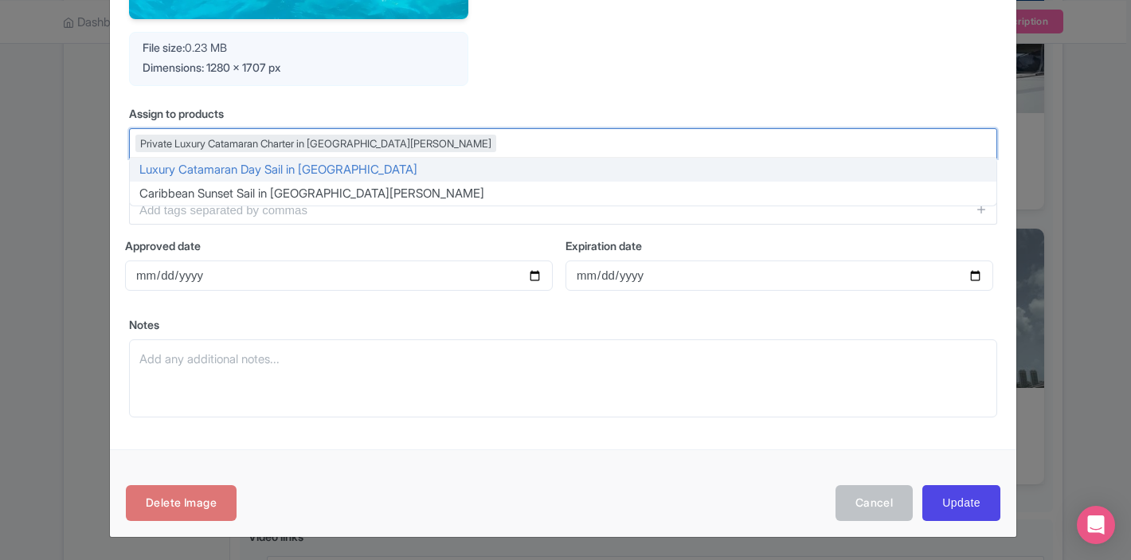
click at [494, 145] on div "Private Luxury Catamaran Charter in [GEOGRAPHIC_DATA][PERSON_NAME]" at bounding box center [563, 143] width 868 height 30
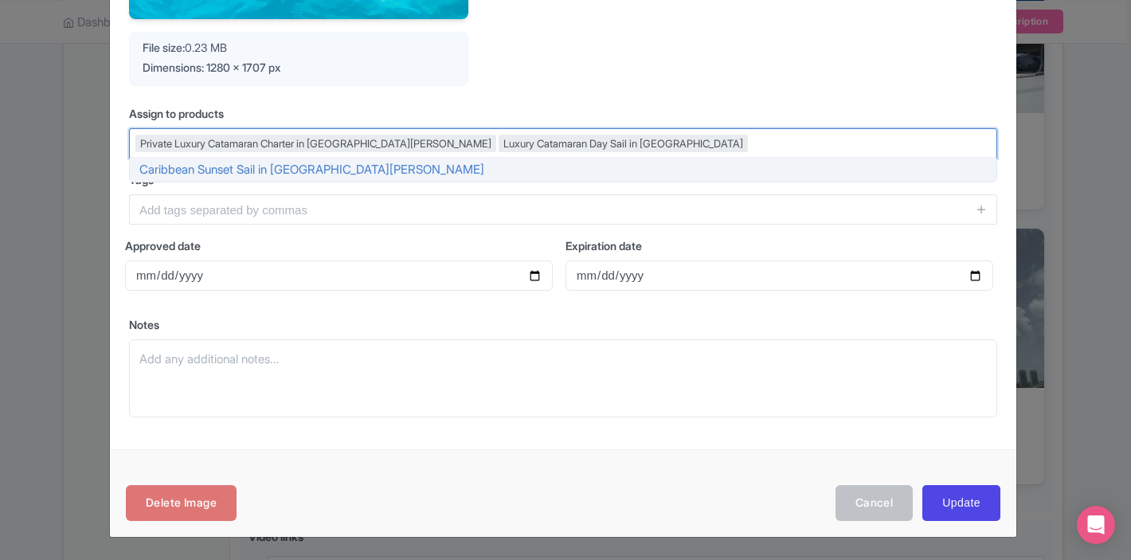
click at [956, 525] on div "Delete Image Cancel Update" at bounding box center [563, 493] width 906 height 88
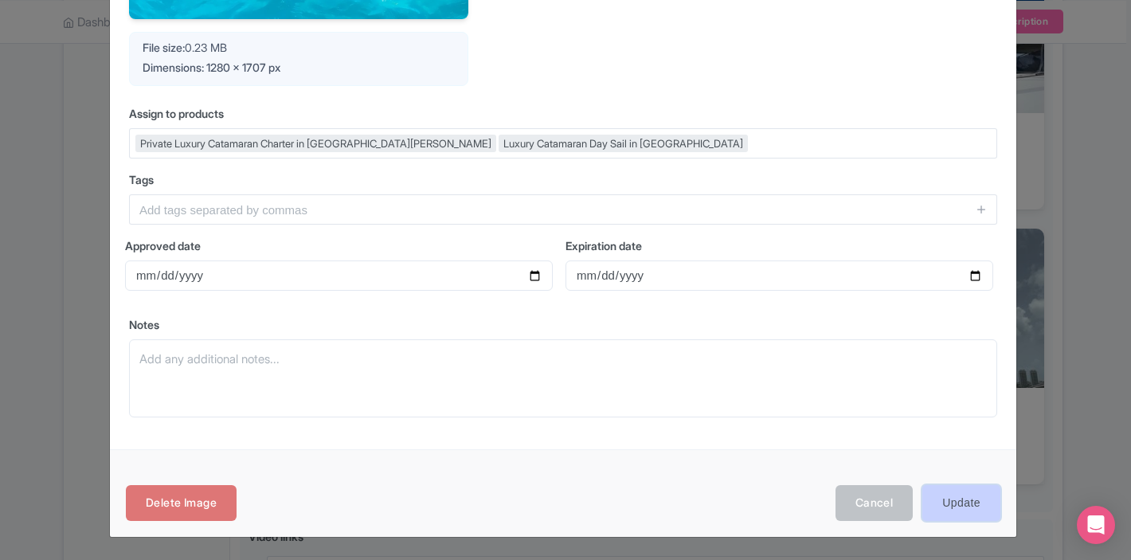
click at [954, 510] on input "Update" at bounding box center [961, 503] width 78 height 36
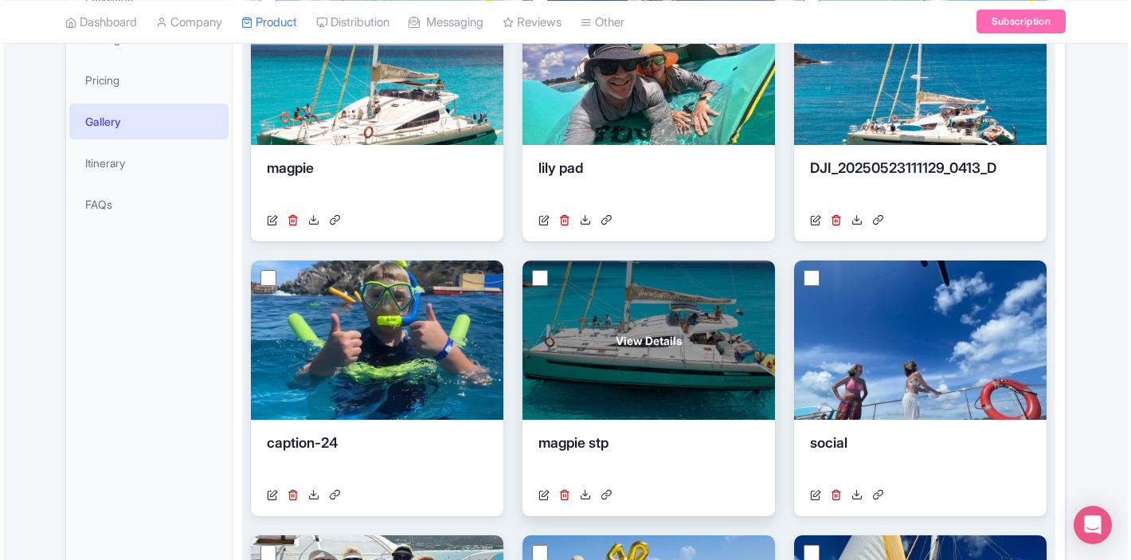
scroll to position [316, 0]
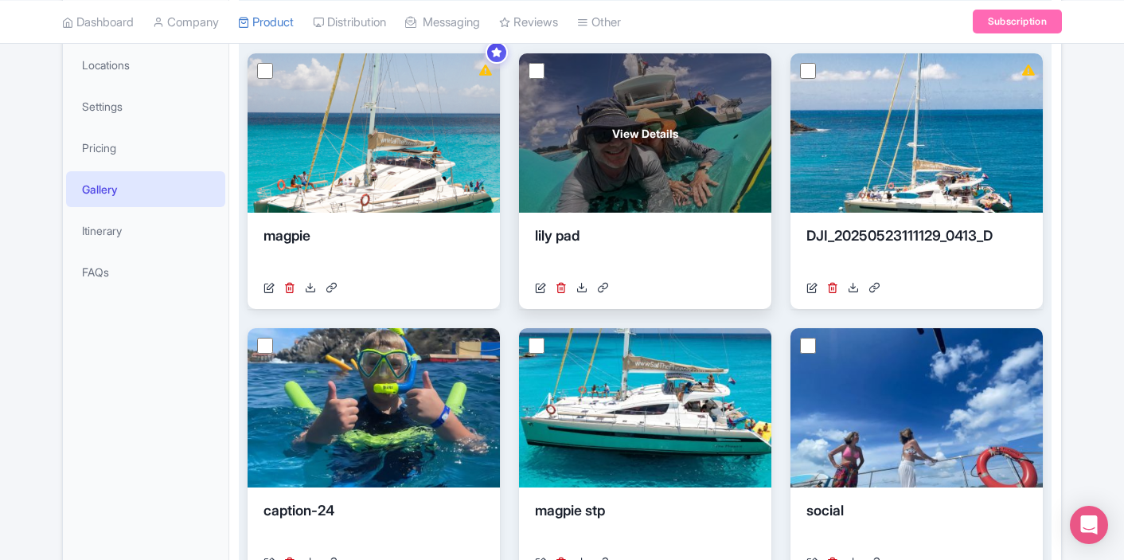
click at [666, 189] on div "View Details" at bounding box center [645, 132] width 252 height 159
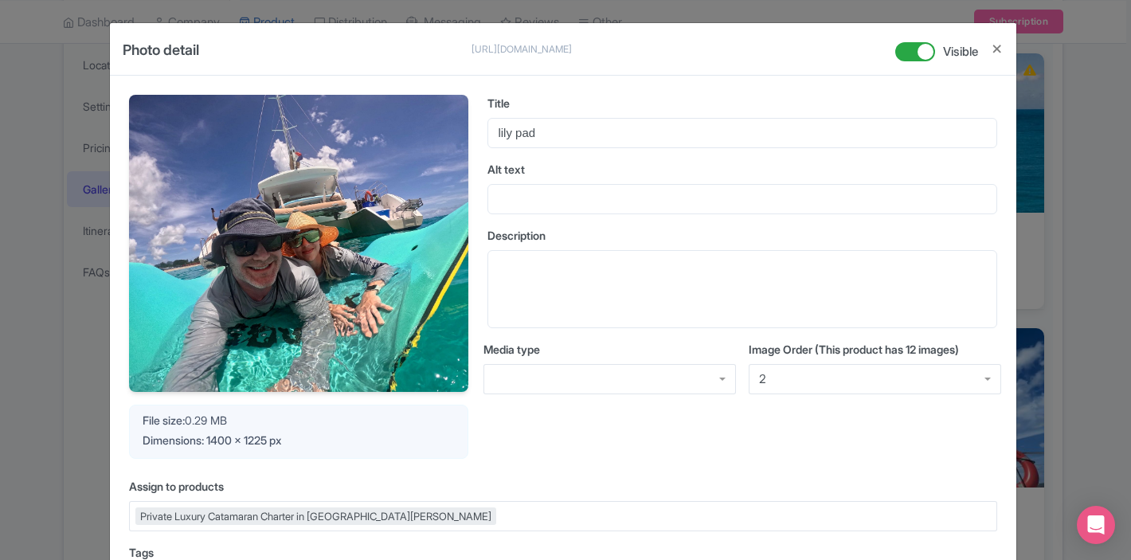
click at [577, 506] on div "Private Luxury Catamaran Charter in [GEOGRAPHIC_DATA][PERSON_NAME]" at bounding box center [563, 516] width 868 height 30
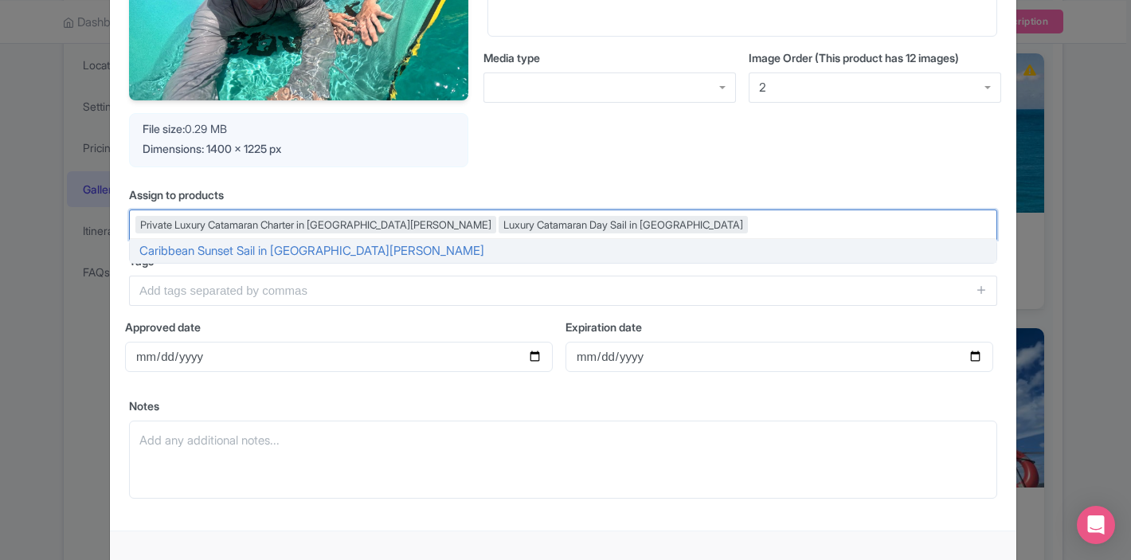
scroll to position [372, 0]
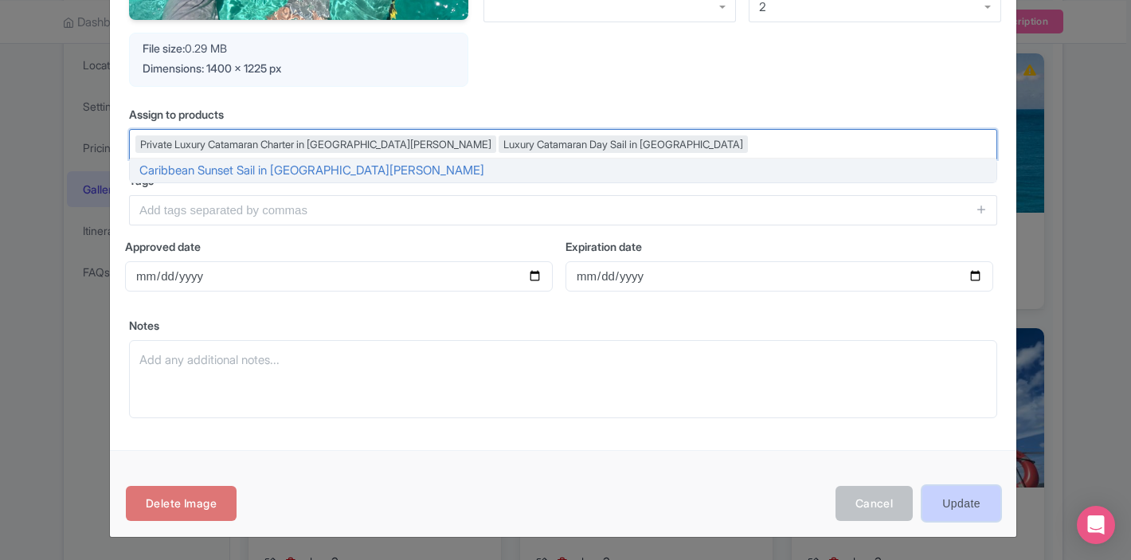
click at [990, 492] on input "Update" at bounding box center [961, 504] width 78 height 36
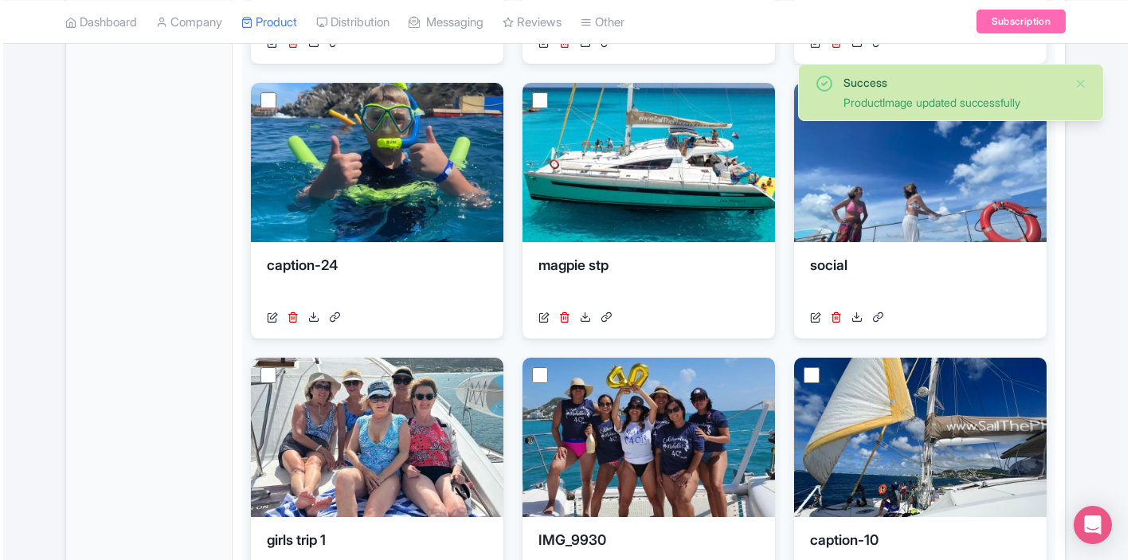
scroll to position [576, 0]
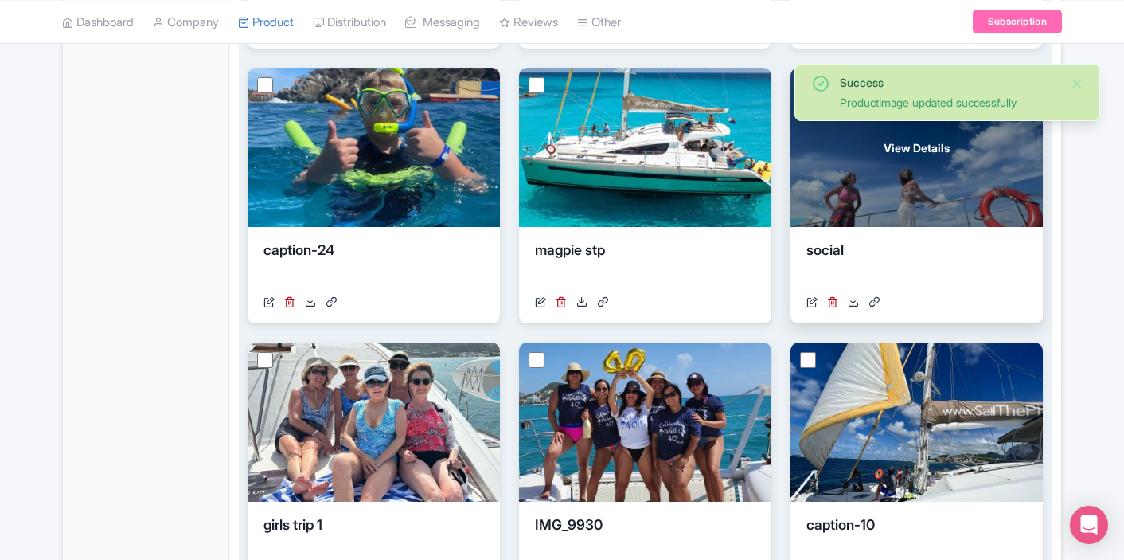
click at [858, 181] on div "View Details" at bounding box center [917, 147] width 252 height 159
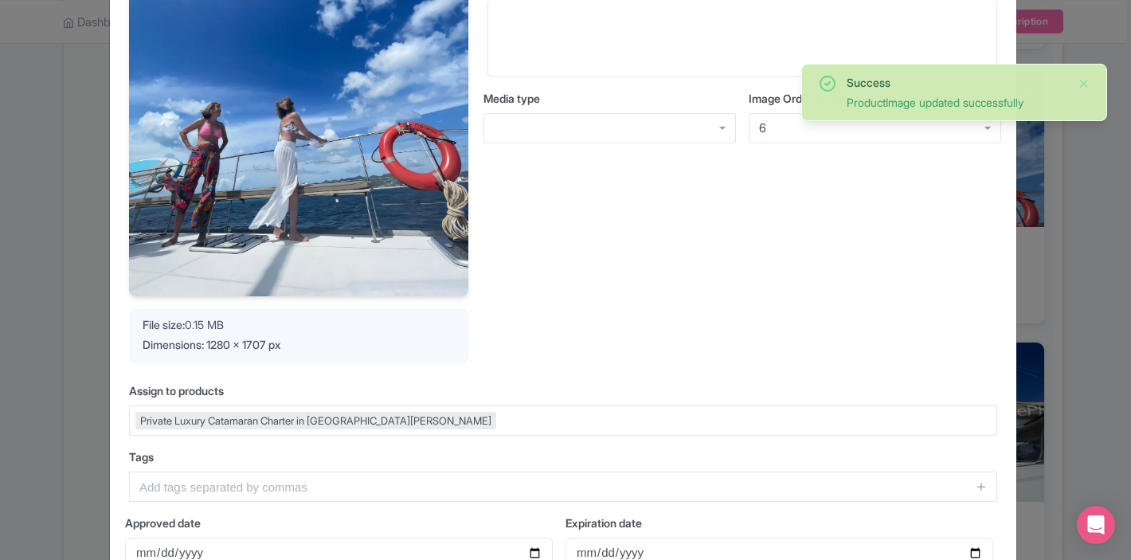
scroll to position [428, 0]
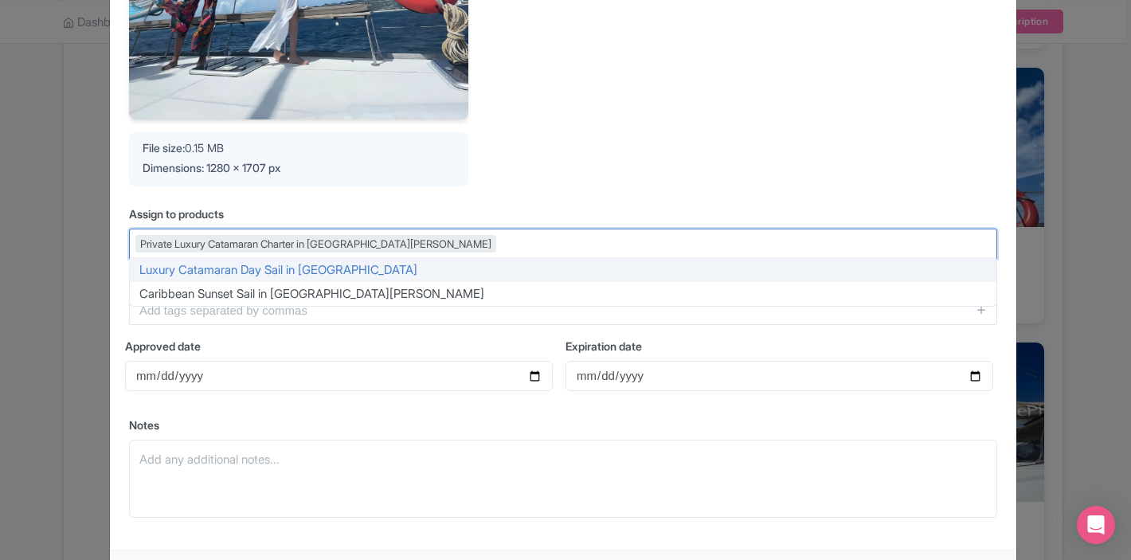
click at [479, 248] on div "Private Luxury Catamaran Charter in [GEOGRAPHIC_DATA][PERSON_NAME]" at bounding box center [563, 244] width 868 height 30
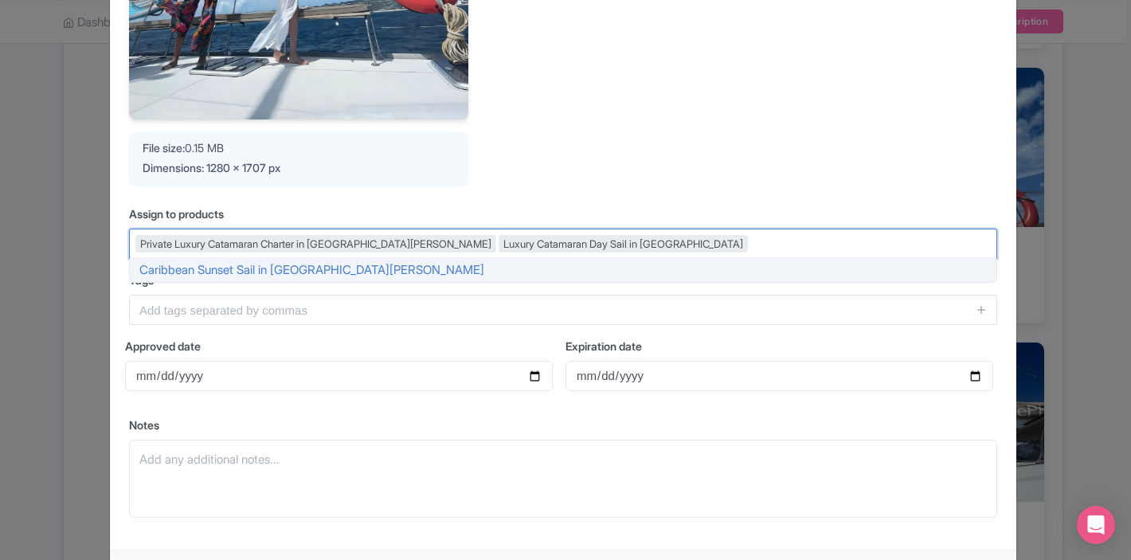
scroll to position [528, 0]
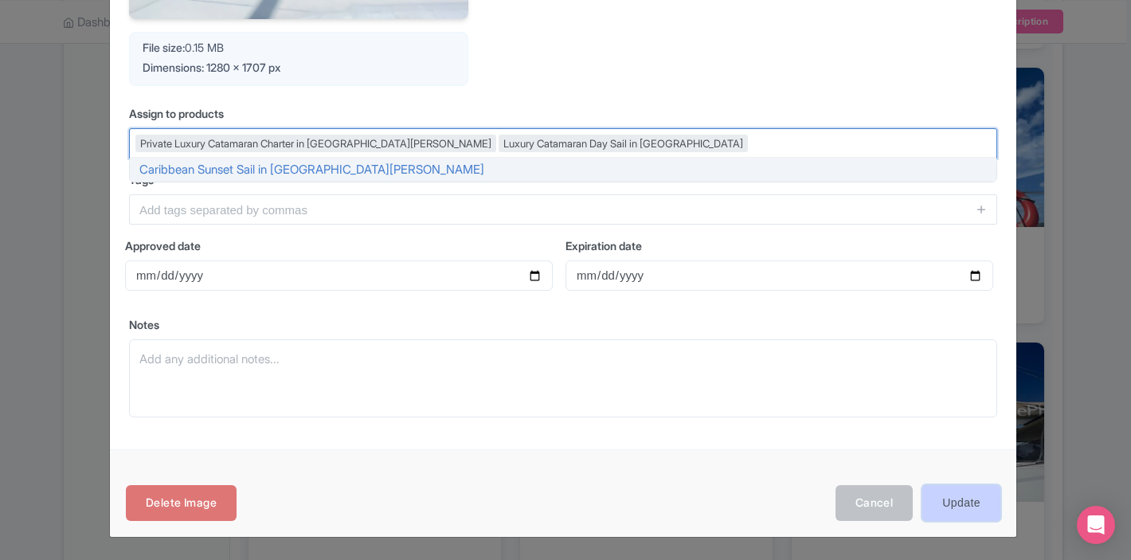
click at [942, 502] on input "Update" at bounding box center [961, 503] width 78 height 36
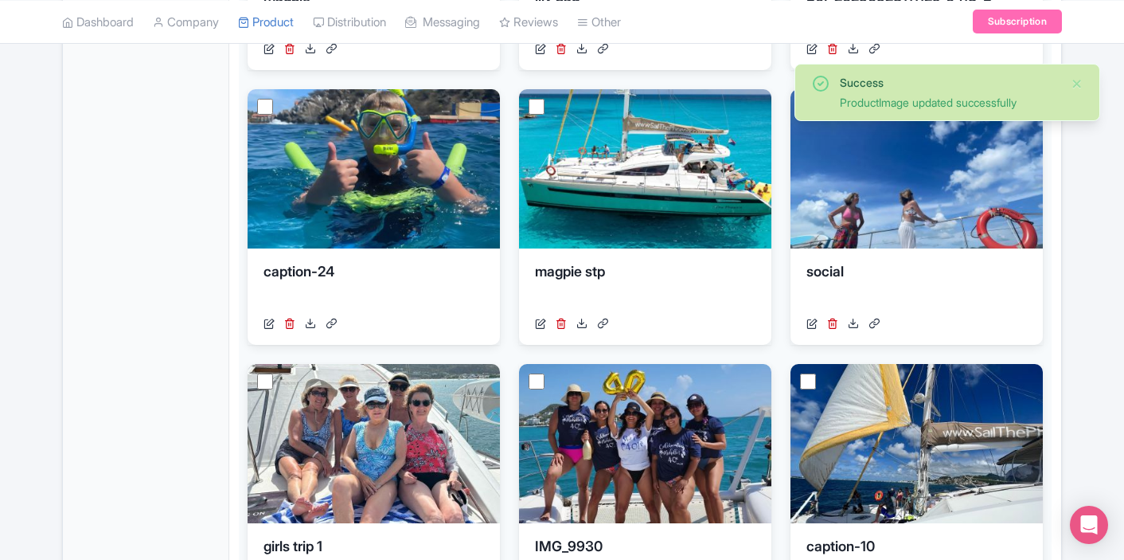
scroll to position [589, 0]
